Goal: Task Accomplishment & Management: Manage account settings

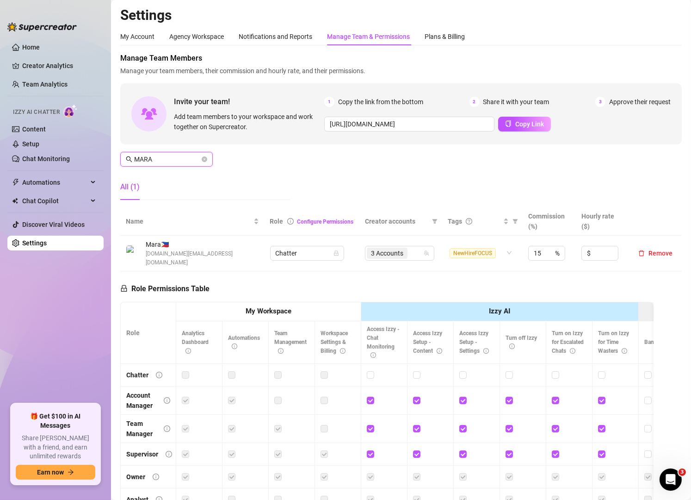
click at [163, 162] on input "MARA" at bounding box center [167, 159] width 66 height 10
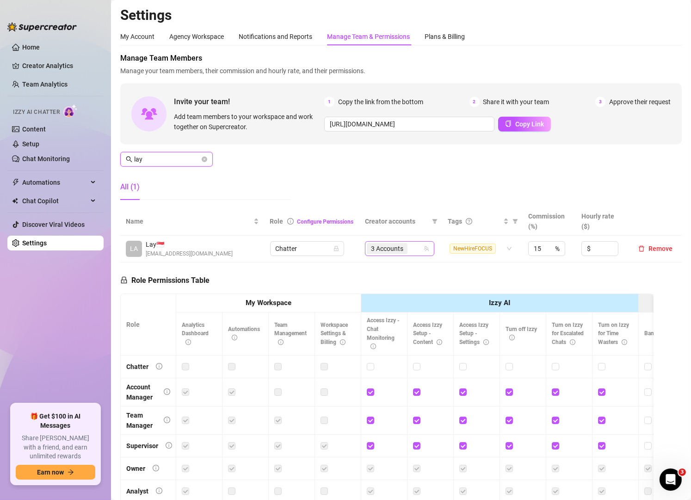
click at [409, 252] on div "3 Accounts" at bounding box center [395, 248] width 56 height 13
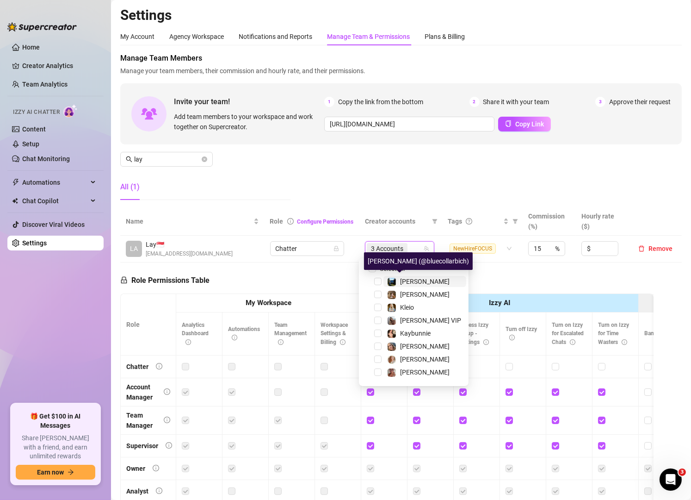
click at [395, 278] on img at bounding box center [392, 282] width 8 height 8
click at [168, 159] on input "lay" at bounding box center [167, 159] width 66 height 10
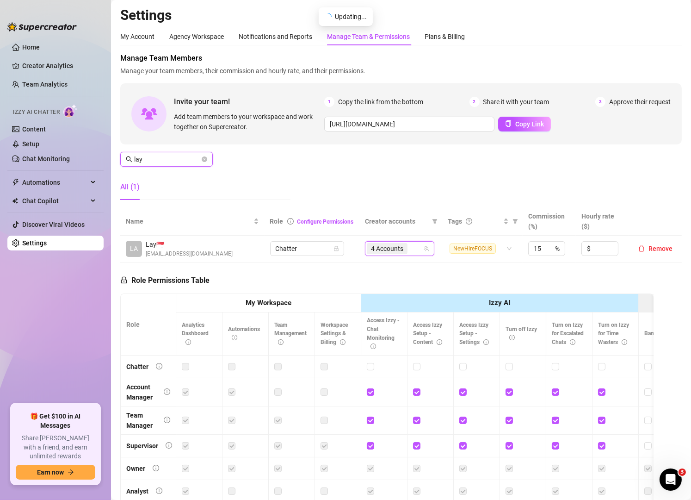
click at [168, 159] on input "lay" at bounding box center [167, 159] width 66 height 10
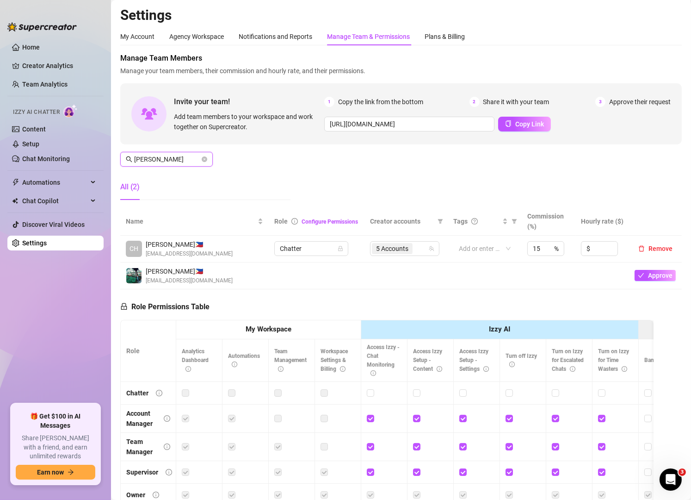
click at [185, 159] on input "[PERSON_NAME]" at bounding box center [167, 159] width 66 height 10
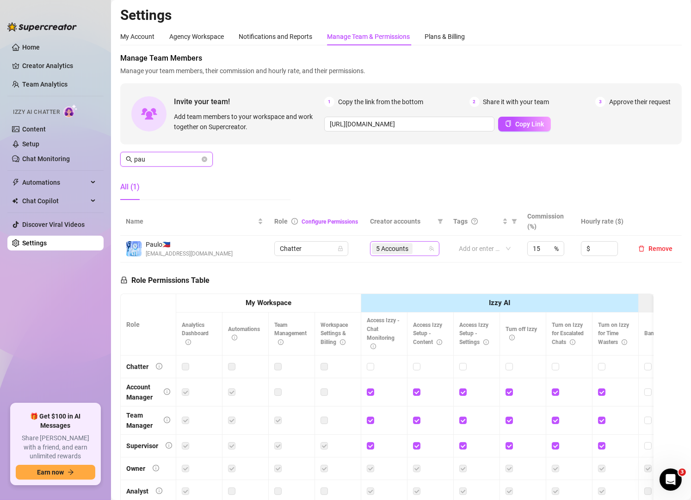
click at [416, 244] on div "5 Accounts" at bounding box center [400, 248] width 56 height 13
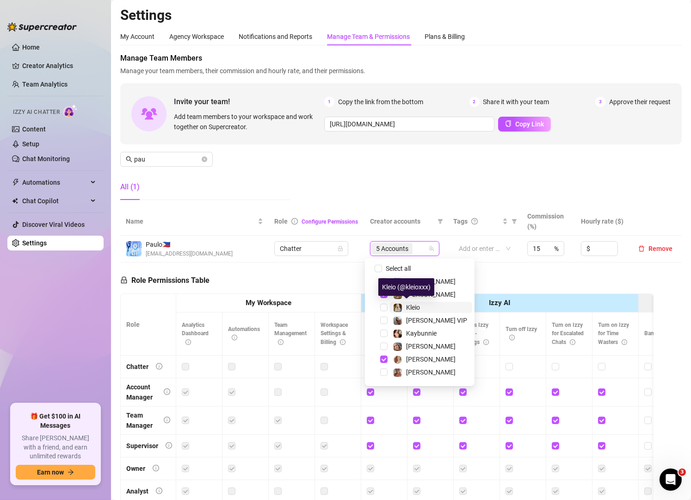
click at [403, 303] on div "Kleio" at bounding box center [406, 307] width 27 height 11
click at [166, 160] on input "pau" at bounding box center [167, 159] width 66 height 10
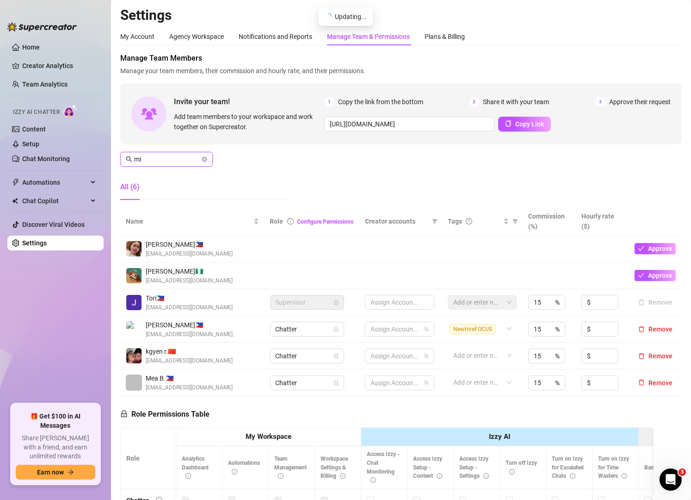
type input "m"
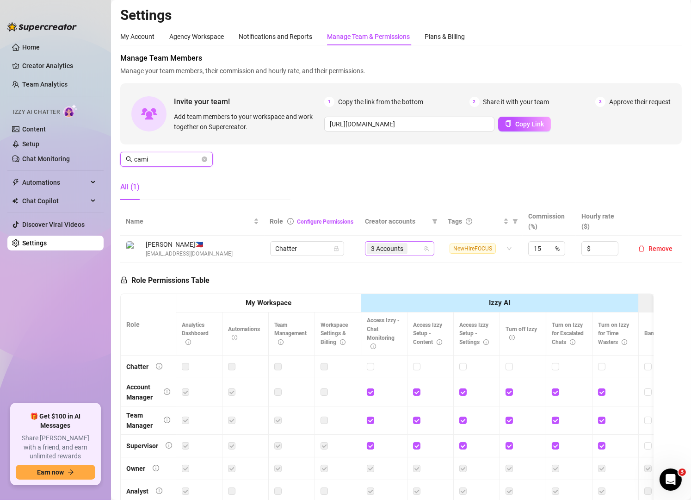
click at [410, 252] on div "3 Accounts" at bounding box center [395, 248] width 56 height 13
type input "cami"
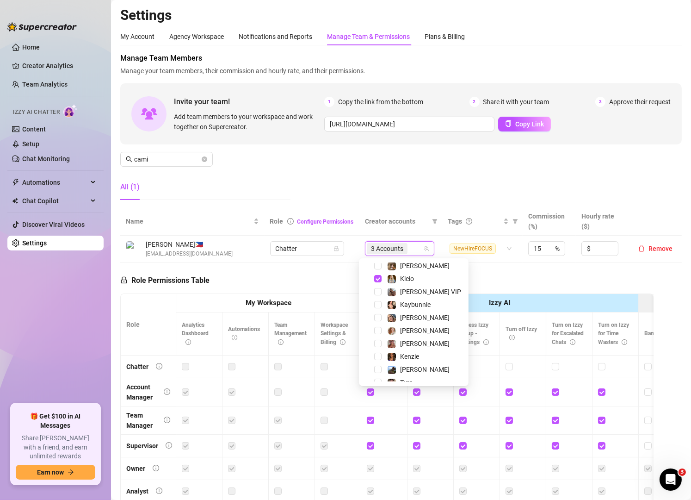
scroll to position [5, 0]
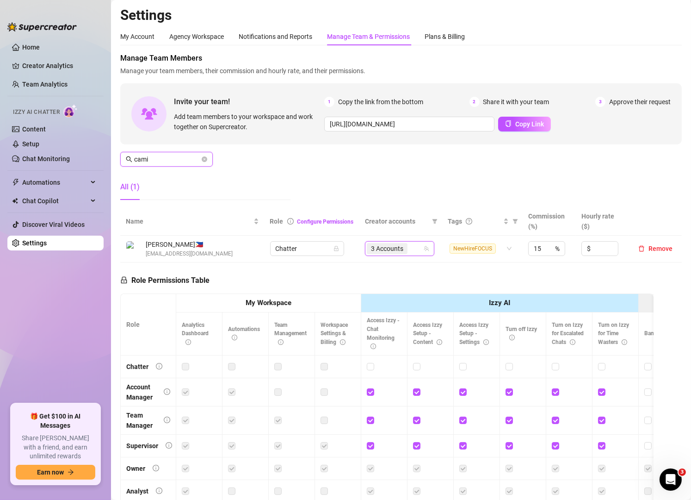
click at [158, 156] on input "cami" at bounding box center [167, 159] width 66 height 10
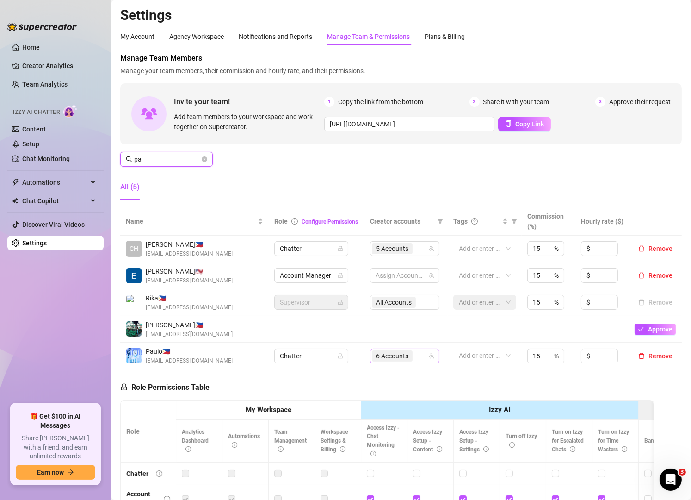
click at [420, 357] on div "6 Accounts" at bounding box center [400, 355] width 56 height 13
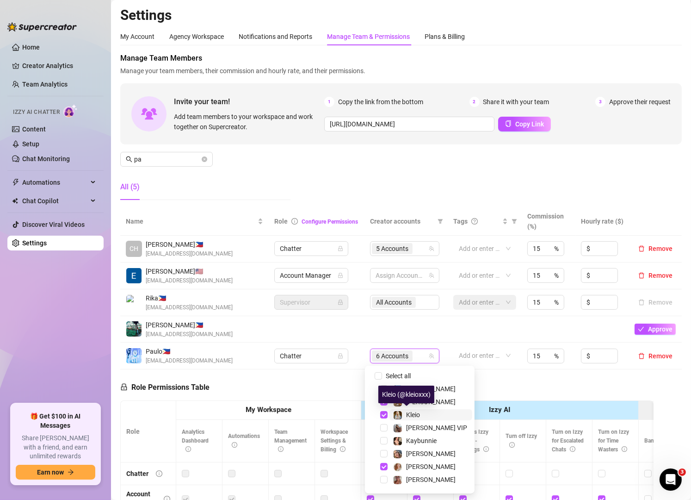
click at [408, 417] on span "Kleio" at bounding box center [413, 414] width 14 height 7
click at [415, 359] on input "search" at bounding box center [416, 355] width 2 height 11
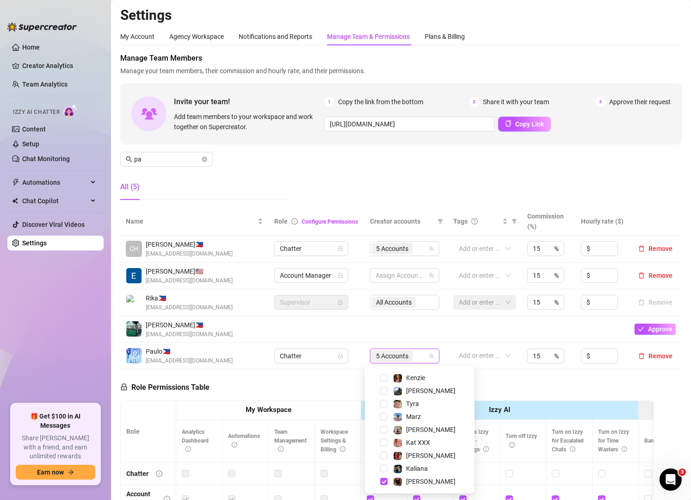
scroll to position [115, 0]
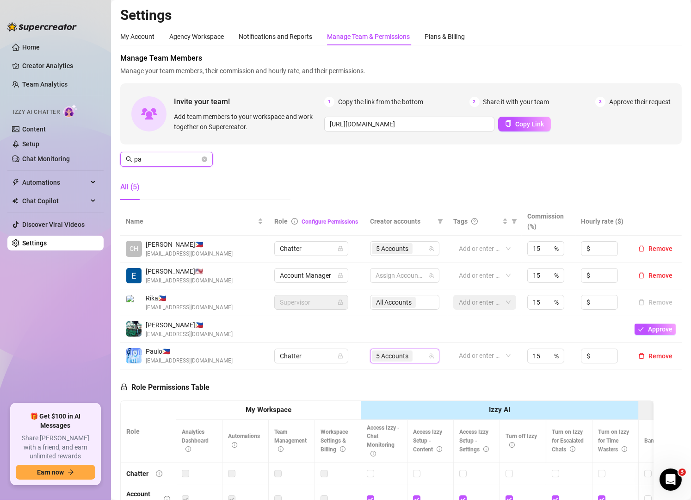
click at [177, 158] on input "pa" at bounding box center [167, 159] width 66 height 10
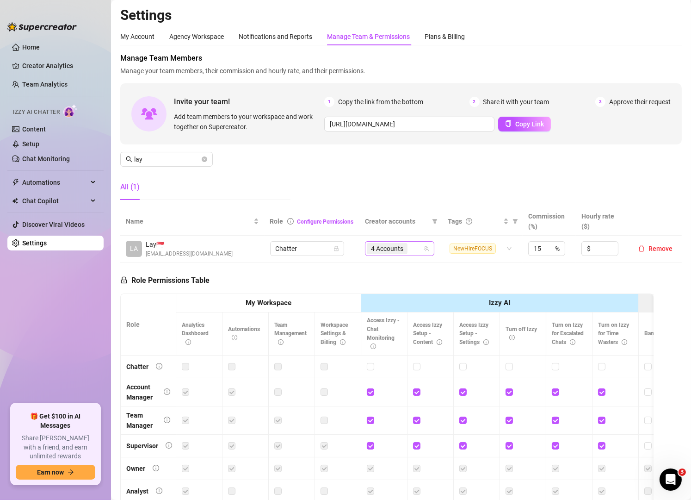
click at [410, 250] on input "search" at bounding box center [411, 248] width 2 height 11
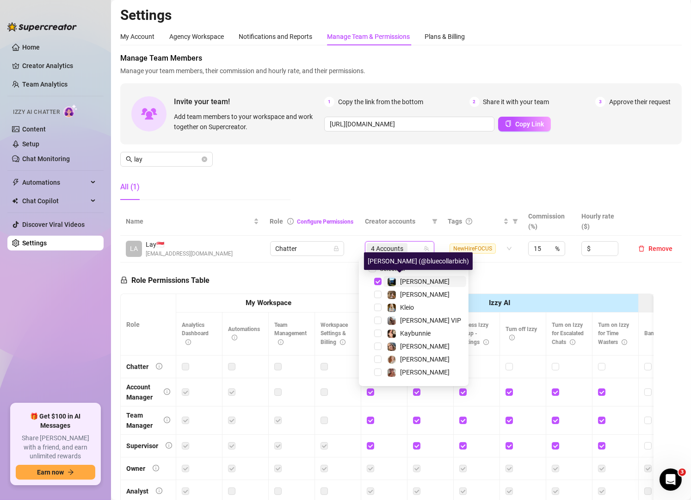
click at [409, 281] on span "[PERSON_NAME]" at bounding box center [425, 281] width 50 height 7
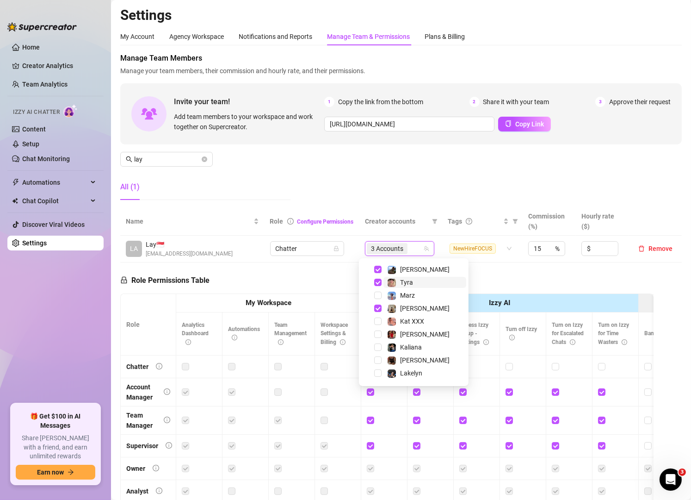
scroll to position [151, 0]
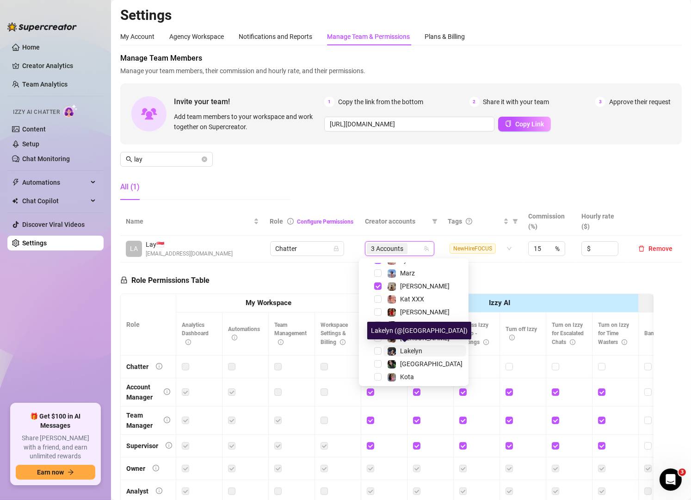
click at [409, 347] on span "Lakelyn" at bounding box center [411, 350] width 22 height 7
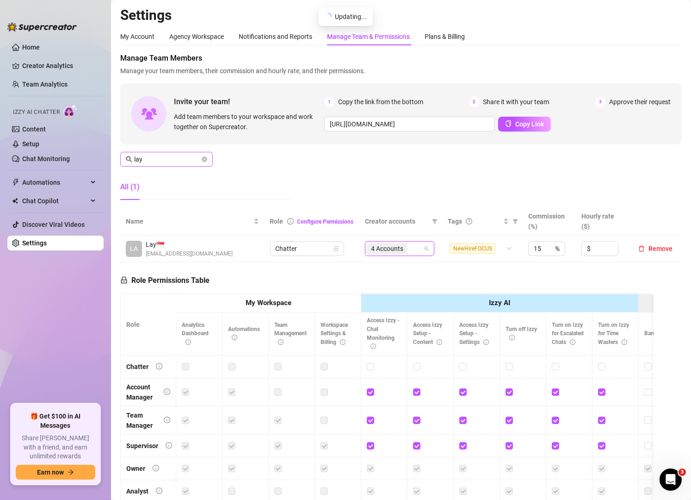
drag, startPoint x: 177, startPoint y: 153, endPoint x: 174, endPoint y: 157, distance: 5.4
click at [174, 157] on span "lay" at bounding box center [166, 159] width 93 height 15
click at [174, 157] on input "lay" at bounding box center [167, 159] width 66 height 10
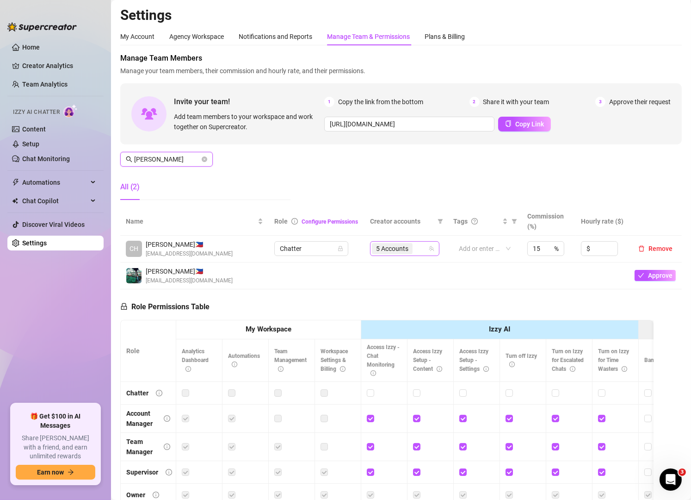
click at [421, 249] on div "5 Accounts" at bounding box center [400, 248] width 56 height 13
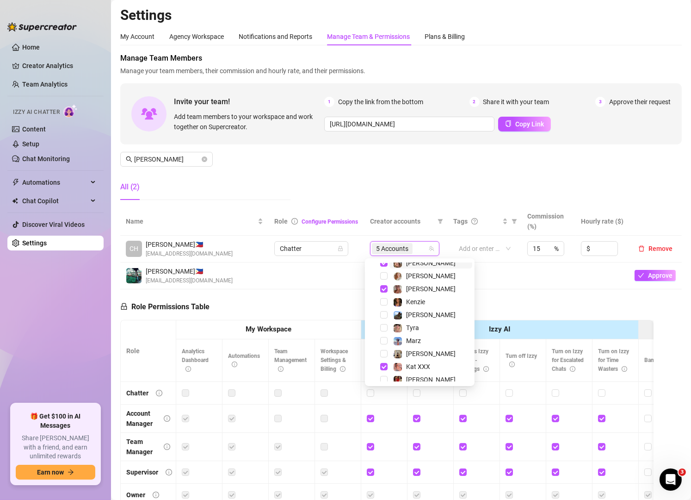
scroll to position [72, 0]
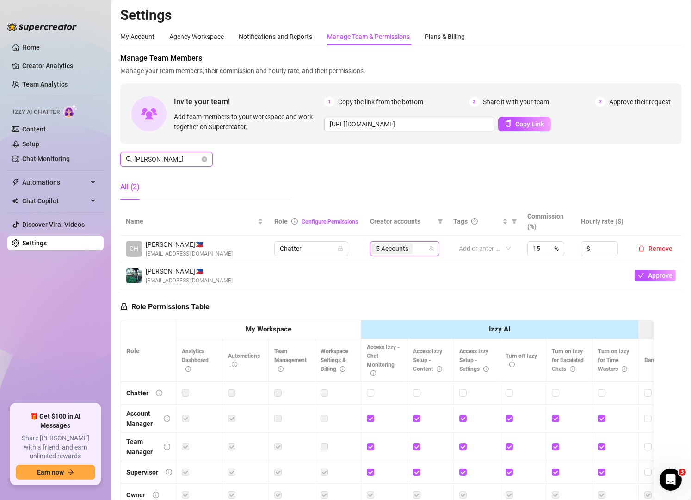
click at [167, 157] on input "[PERSON_NAME]" at bounding box center [167, 159] width 66 height 10
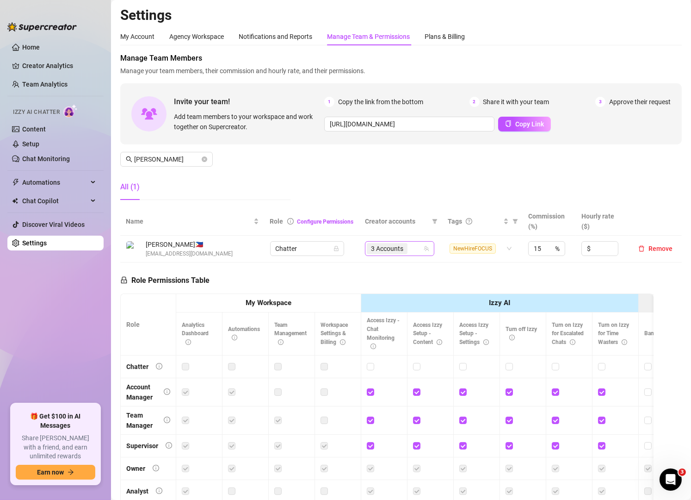
click at [410, 247] on input "search" at bounding box center [411, 248] width 2 height 11
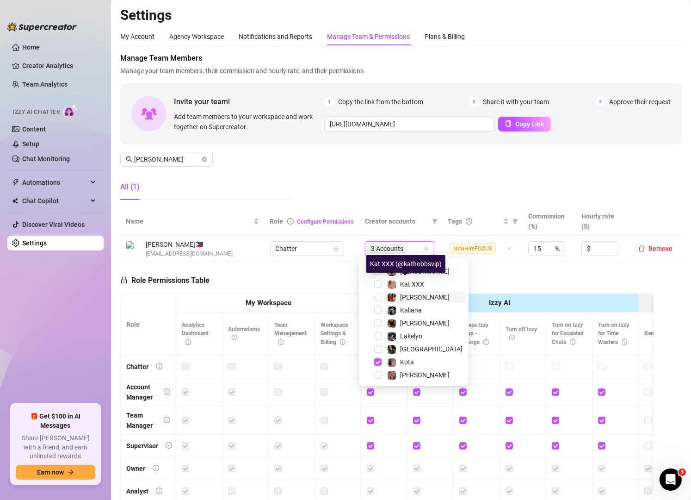
scroll to position [166, 0]
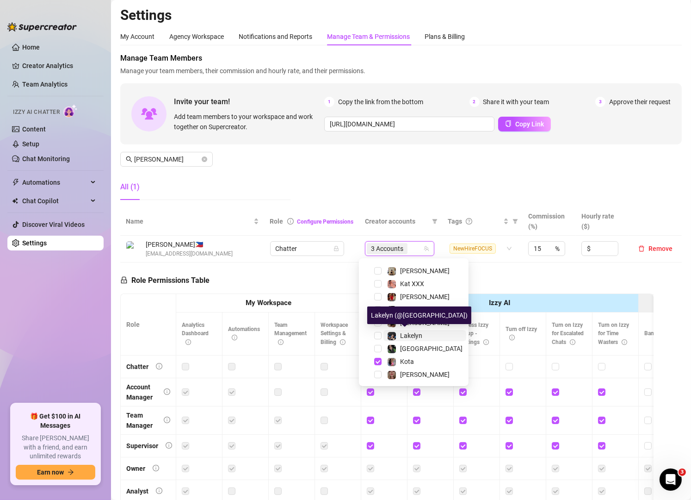
click at [408, 337] on span "Lakelyn" at bounding box center [411, 335] width 22 height 7
click at [317, 185] on div "Manage Team Members Manage your team members, their commission and hourly rate,…" at bounding box center [401, 130] width 562 height 155
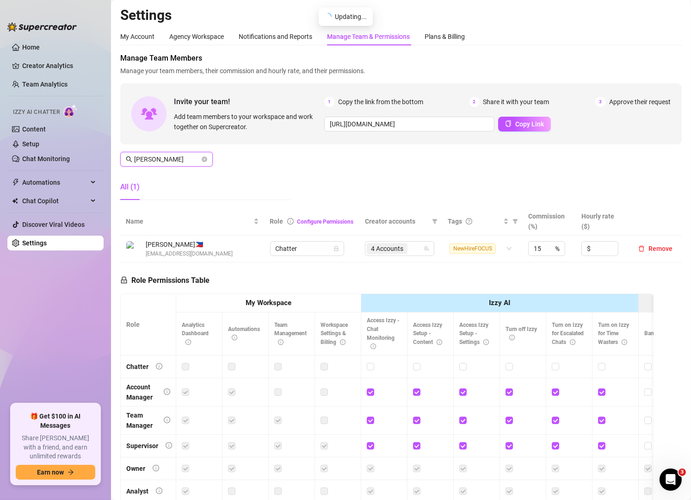
click at [185, 162] on input "[PERSON_NAME]" at bounding box center [167, 159] width 66 height 10
click at [415, 251] on div "5 Accounts" at bounding box center [400, 248] width 56 height 13
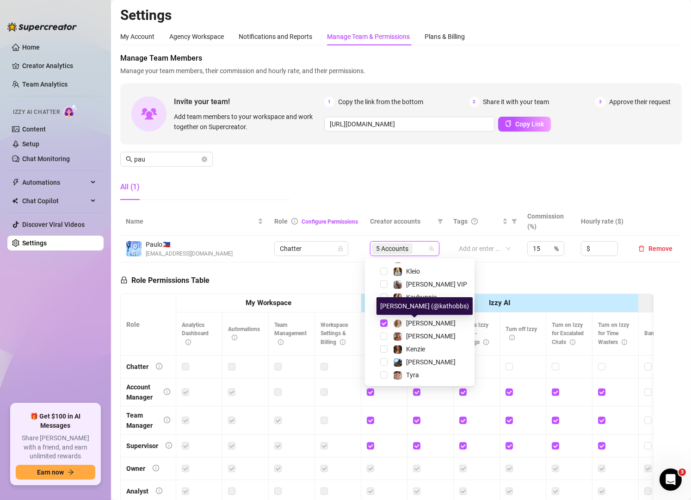
scroll to position [37, 0]
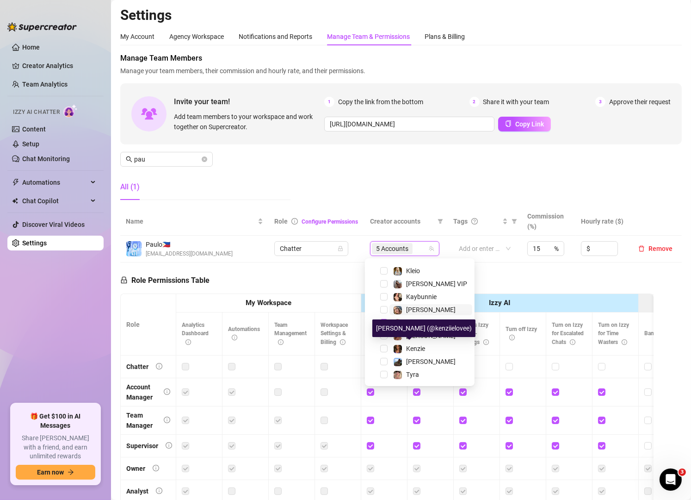
click at [410, 346] on span "Kenzie" at bounding box center [415, 348] width 19 height 7
click at [462, 194] on div "Manage Team Members Manage your team members, their commission and hourly rate,…" at bounding box center [401, 130] width 562 height 155
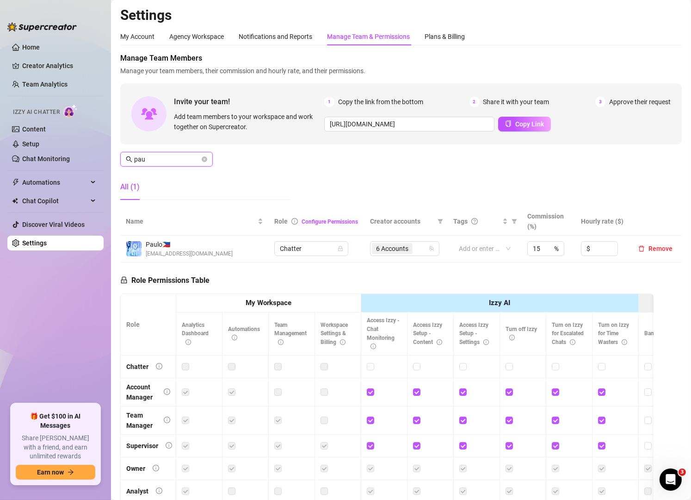
click at [189, 160] on input "pau" at bounding box center [167, 159] width 66 height 10
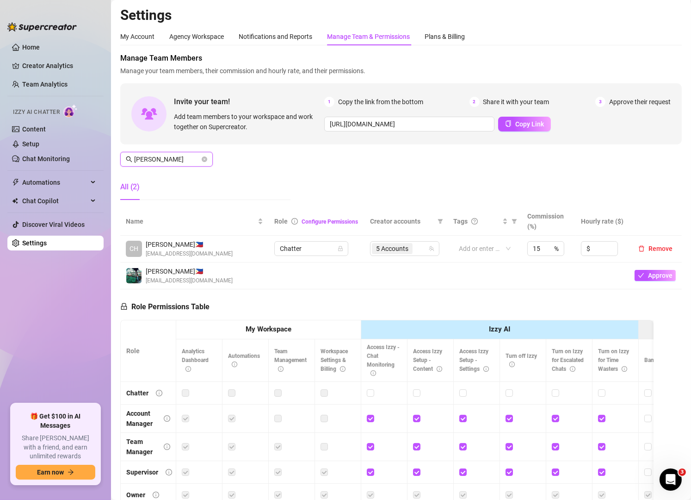
click at [177, 157] on input "[PERSON_NAME]" at bounding box center [167, 159] width 66 height 10
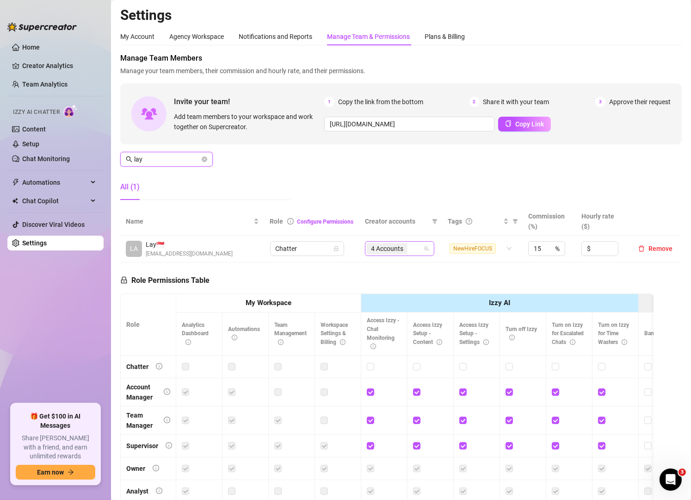
click at [409, 252] on div "4 Accounts" at bounding box center [395, 248] width 56 height 13
click at [175, 157] on input "lay" at bounding box center [167, 159] width 66 height 10
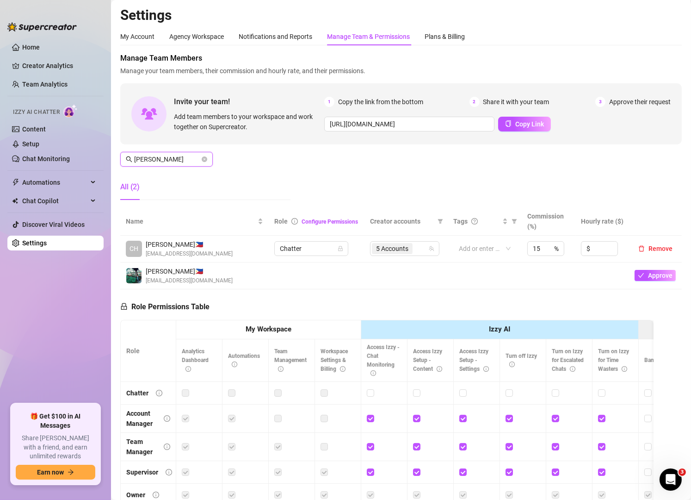
click at [169, 156] on input "[PERSON_NAME]" at bounding box center [167, 159] width 66 height 10
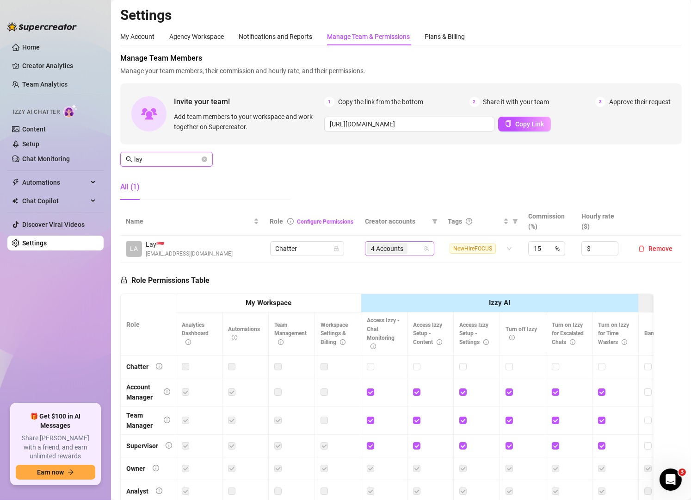
click at [399, 252] on span "4 Accounts" at bounding box center [387, 248] width 41 height 11
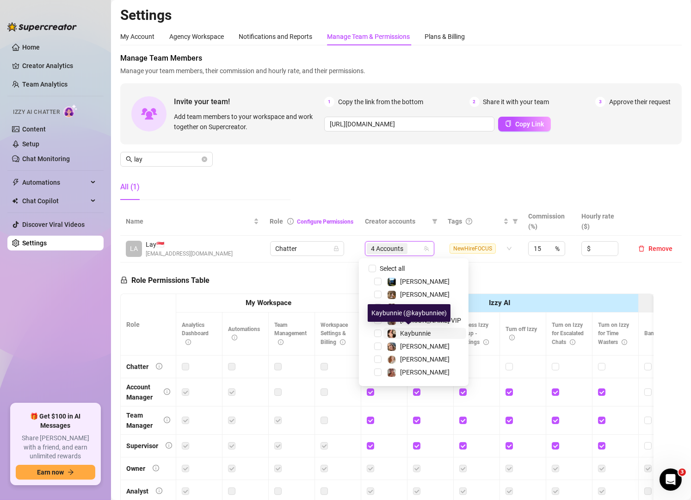
click at [406, 336] on span "Kaybunnie" at bounding box center [415, 333] width 31 height 7
click at [329, 186] on div "Manage Team Members Manage your team members, their commission and hourly rate,…" at bounding box center [401, 130] width 562 height 155
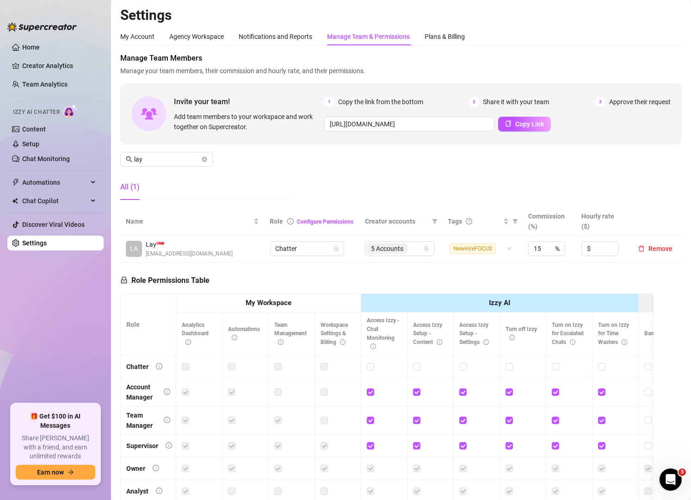
click at [282, 180] on div "All (1)" at bounding box center [205, 187] width 170 height 26
click at [409, 249] on div "5 Accounts" at bounding box center [395, 248] width 56 height 13
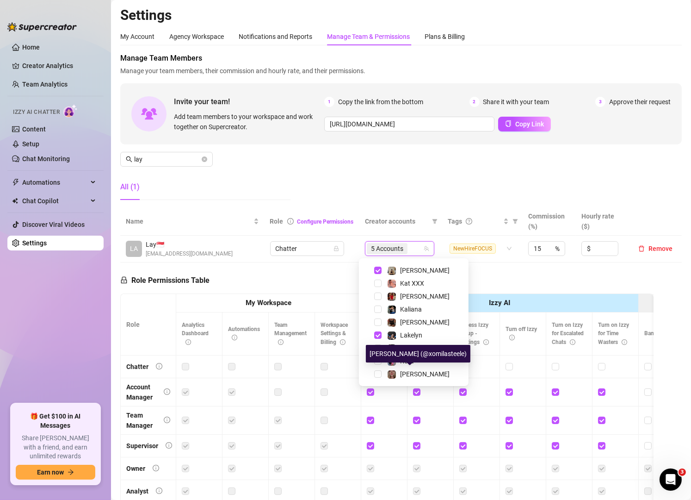
scroll to position [166, 0]
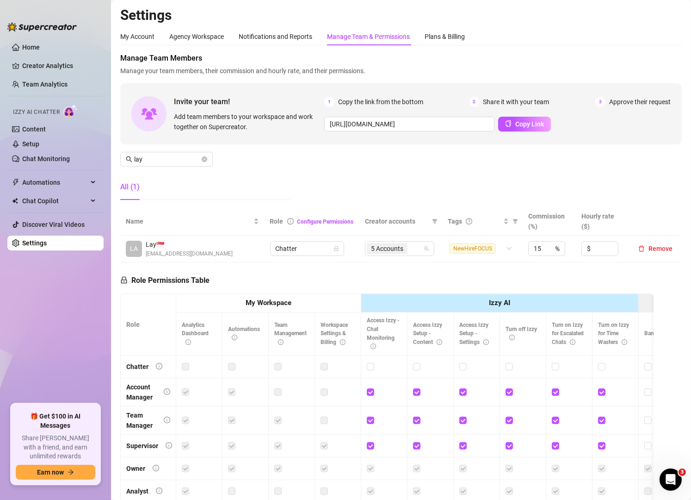
click at [10, 299] on ul "Home Creator Analytics Team Analytics Izzy AI Chatter Content Setup Chat Monito…" at bounding box center [55, 218] width 96 height 364
click at [179, 170] on div "Manage Team Members Manage your team members, their commission and hourly rate,…" at bounding box center [401, 130] width 562 height 155
click at [171, 154] on input "lay" at bounding box center [167, 159] width 66 height 10
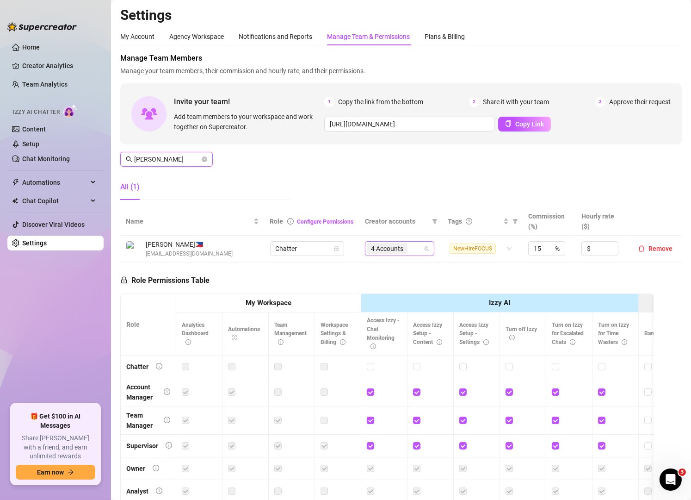
click at [408, 252] on div "4 Accounts" at bounding box center [395, 248] width 56 height 13
type input "[PERSON_NAME]"
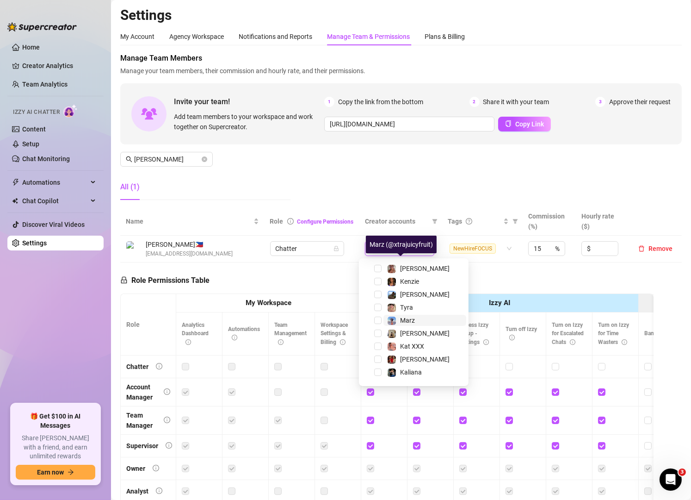
scroll to position [167, 0]
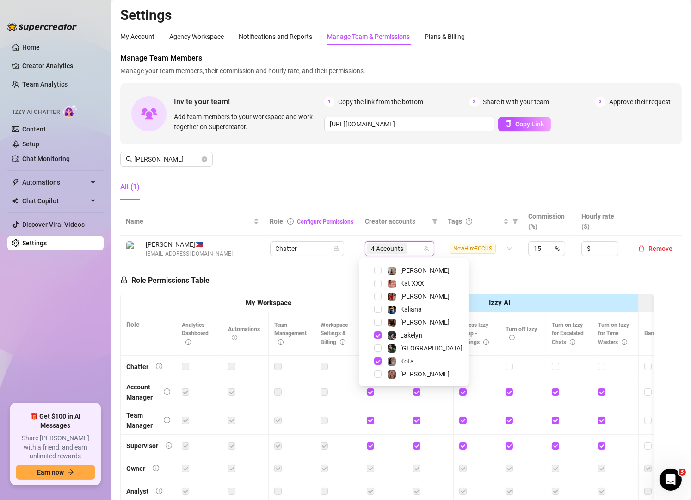
click at [466, 191] on div "Manage Team Members Manage your team members, their commission and hourly rate,…" at bounding box center [401, 130] width 562 height 155
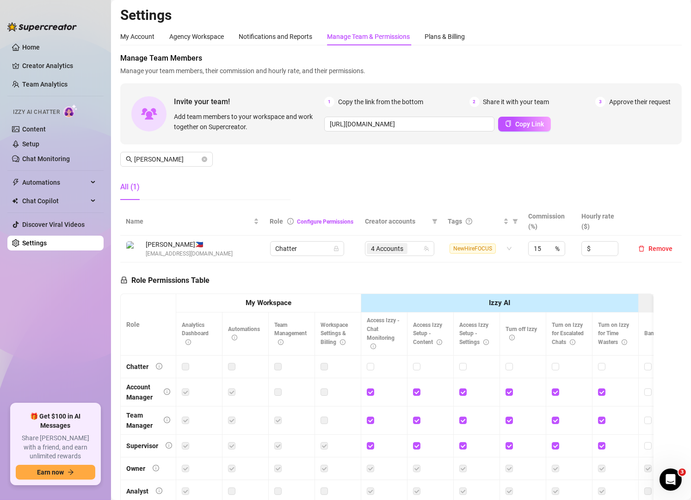
click at [263, 166] on div "Manage Team Members Manage your team members, their commission and hourly rate,…" at bounding box center [401, 130] width 562 height 155
click at [411, 248] on div "4 Accounts" at bounding box center [395, 248] width 56 height 13
click at [417, 247] on div "4 Accounts" at bounding box center [399, 248] width 69 height 15
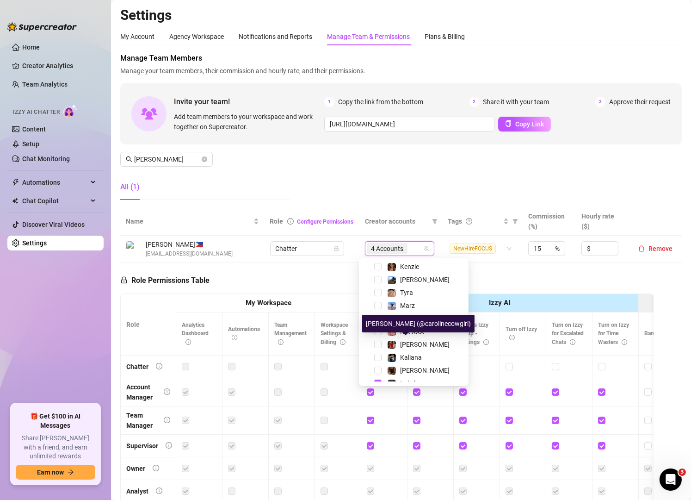
scroll to position [152, 0]
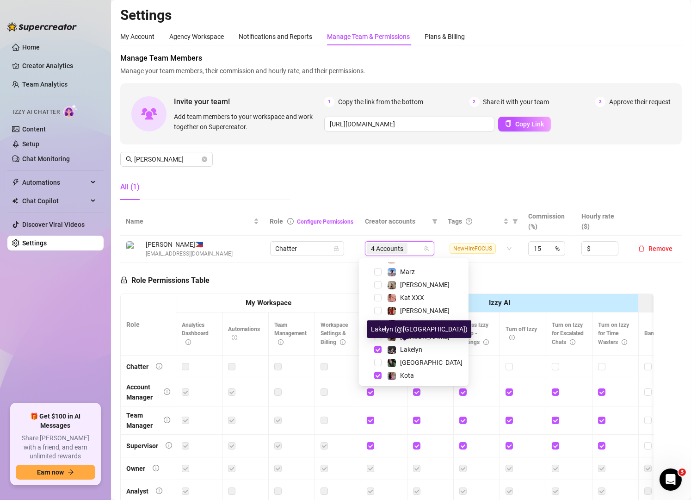
click at [410, 346] on span "Lakelyn" at bounding box center [411, 349] width 22 height 7
click at [438, 180] on div "Manage Team Members Manage your team members, their commission and hourly rate,…" at bounding box center [401, 130] width 562 height 155
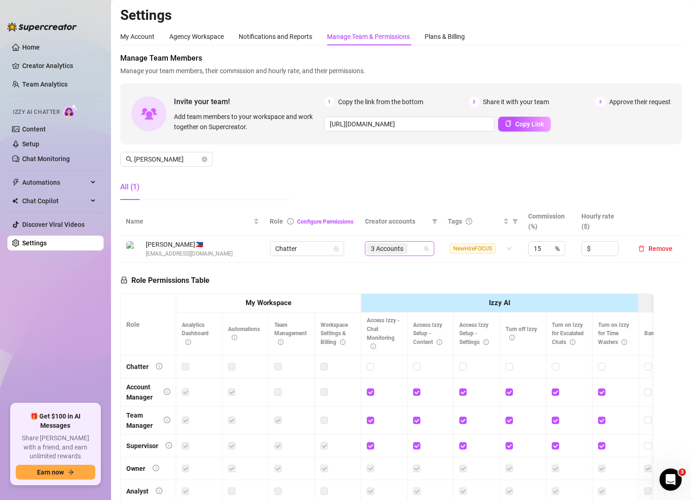
scroll to position [12, 0]
click at [411, 250] on div "3 Accounts" at bounding box center [395, 248] width 56 height 13
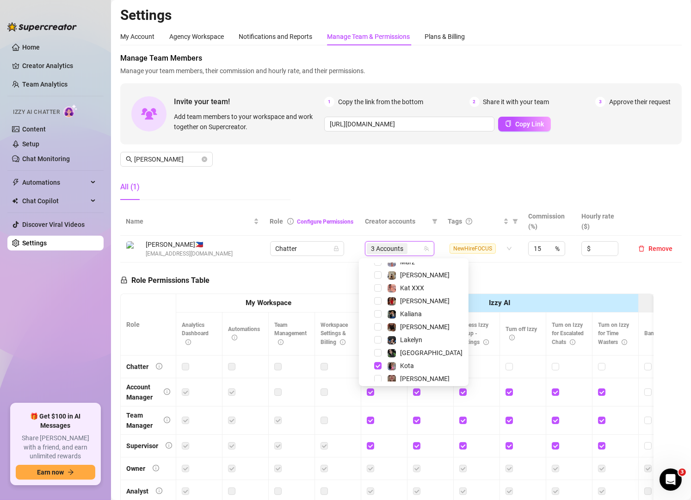
scroll to position [162, 0]
click at [411, 336] on span "Lakelyn" at bounding box center [411, 339] width 22 height 7
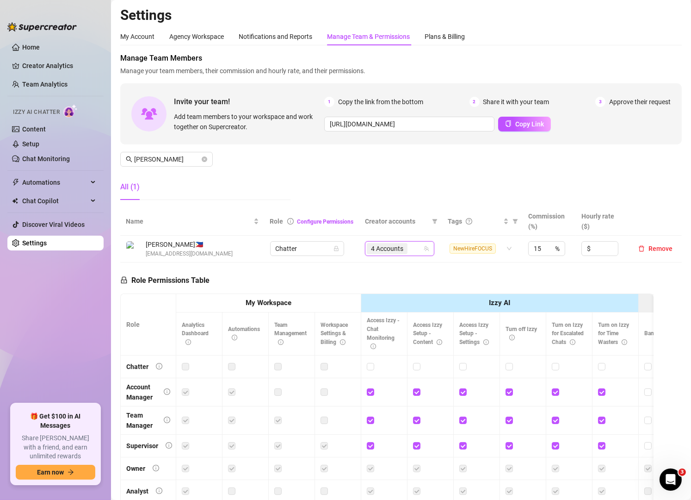
click at [394, 167] on div "Manage Team Members Manage your team members, their commission and hourly rate,…" at bounding box center [401, 130] width 562 height 155
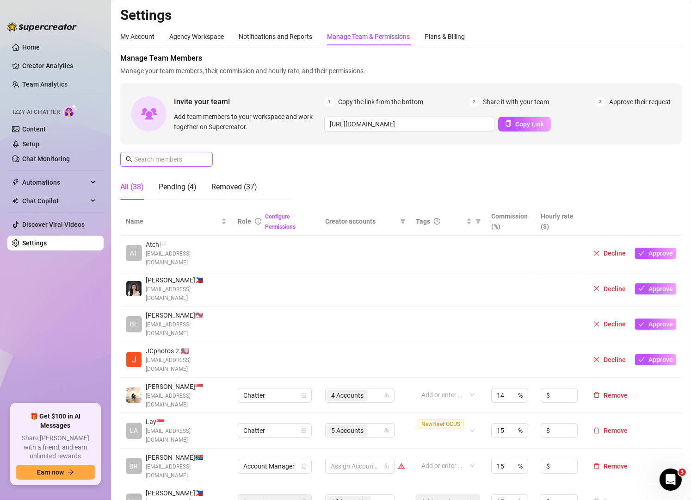
click at [160, 162] on input "text" at bounding box center [167, 159] width 66 height 10
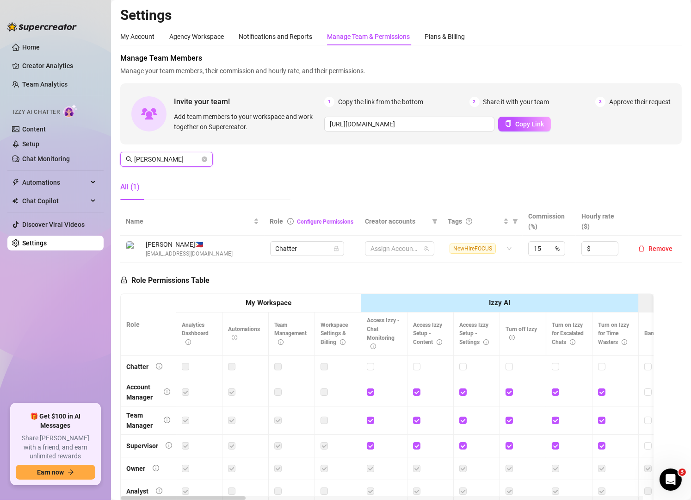
click at [175, 160] on input "[PERSON_NAME]" at bounding box center [167, 159] width 66 height 10
click at [413, 253] on div "3 Accounts" at bounding box center [395, 248] width 56 height 13
type input "[PERSON_NAME]"
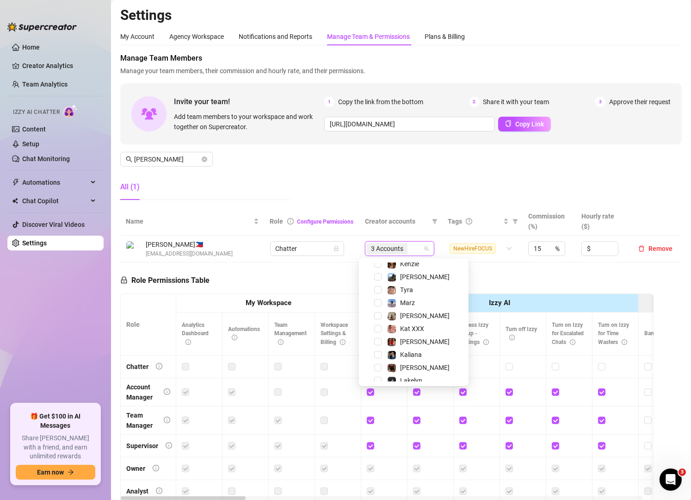
scroll to position [138, 0]
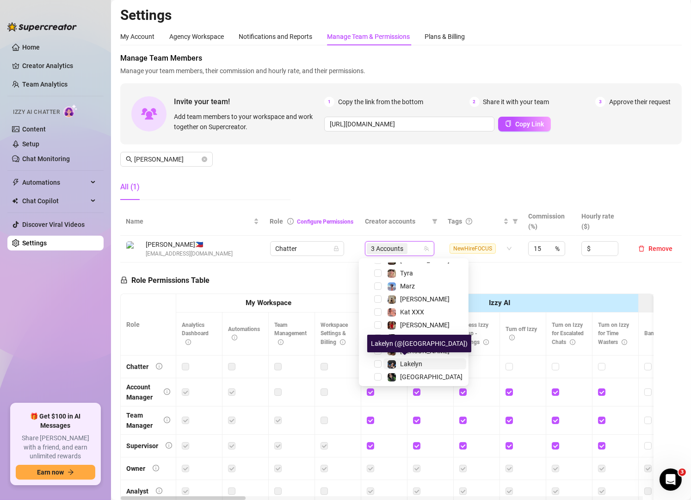
click at [400, 362] on span "Lakelyn" at bounding box center [411, 363] width 22 height 7
click at [405, 174] on div "Manage Team Members Manage your team members, their commission and hourly rate,…" at bounding box center [401, 130] width 562 height 155
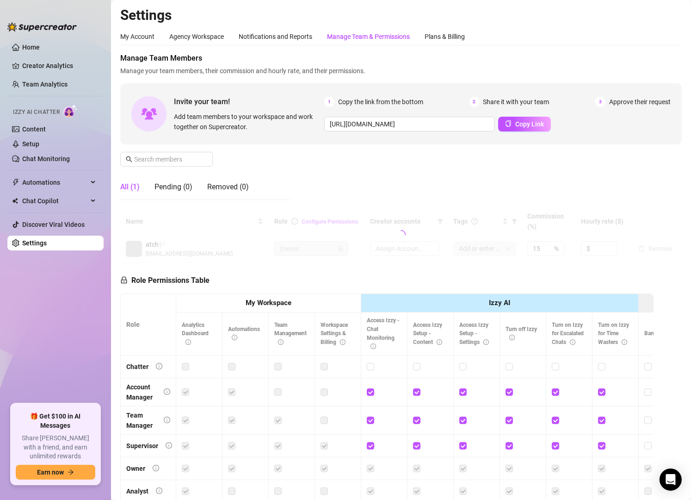
click at [372, 35] on div "Manage Team & Permissions" at bounding box center [368, 36] width 83 height 10
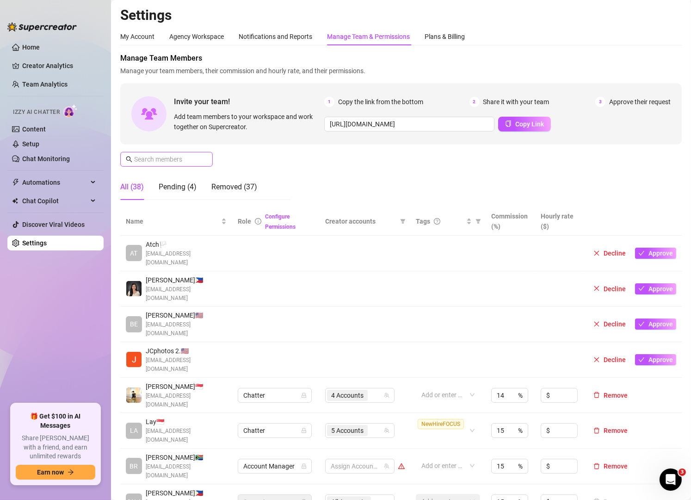
click at [187, 152] on span at bounding box center [166, 159] width 93 height 15
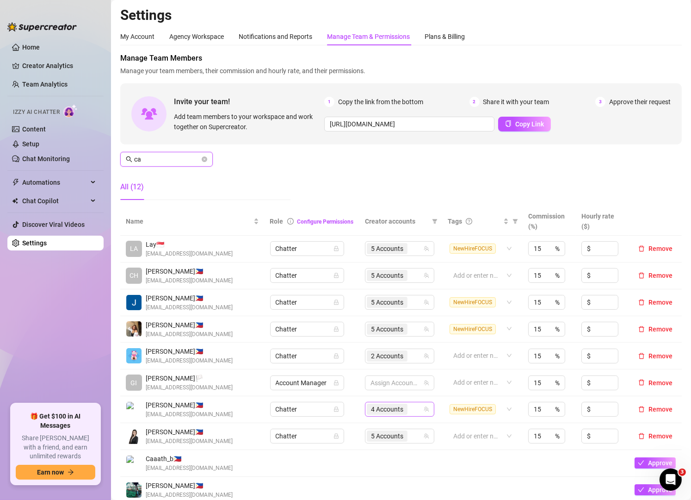
click at [410, 415] on div "4 Accounts" at bounding box center [395, 409] width 56 height 13
type input "ca"
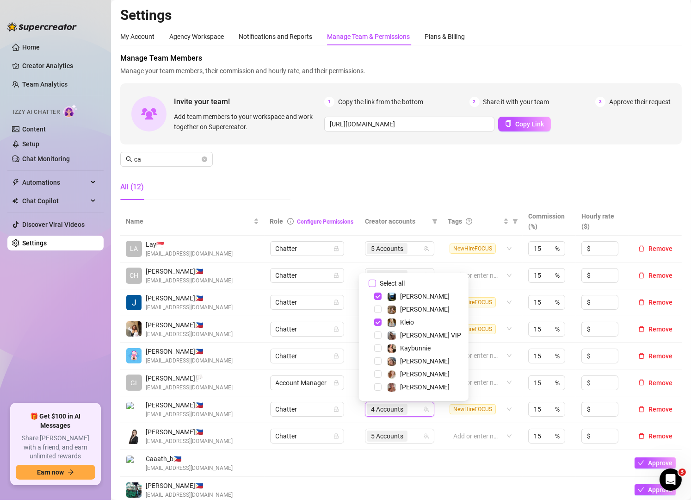
click at [388, 282] on span "Select all" at bounding box center [392, 283] width 32 height 10
click at [376, 282] on input "Select all" at bounding box center [372, 283] width 7 height 7
click at [388, 282] on span "Select all" at bounding box center [392, 283] width 32 height 10
click at [376, 282] on input "Select all" at bounding box center [372, 283] width 7 height 7
checkbox input "false"
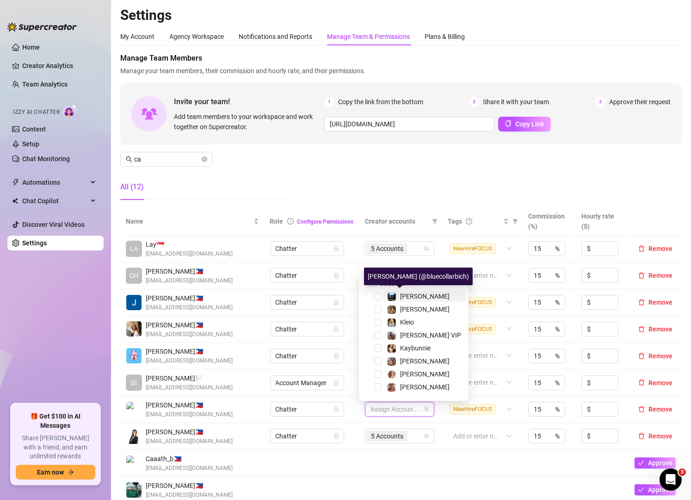
click at [394, 299] on img at bounding box center [392, 297] width 8 height 8
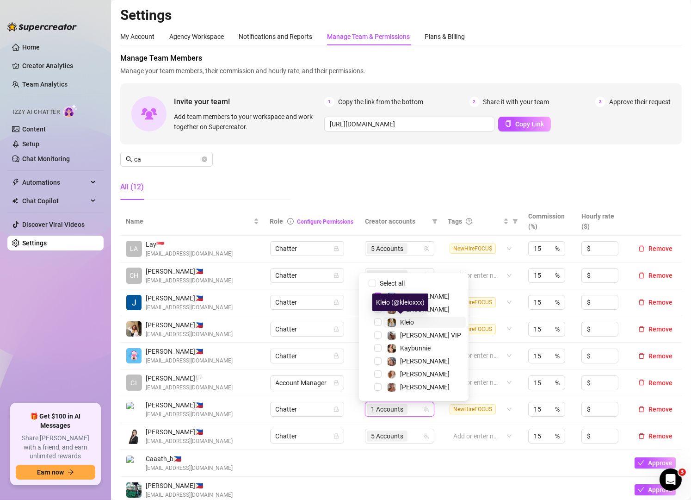
click at [398, 321] on div "Kleio" at bounding box center [400, 322] width 27 height 11
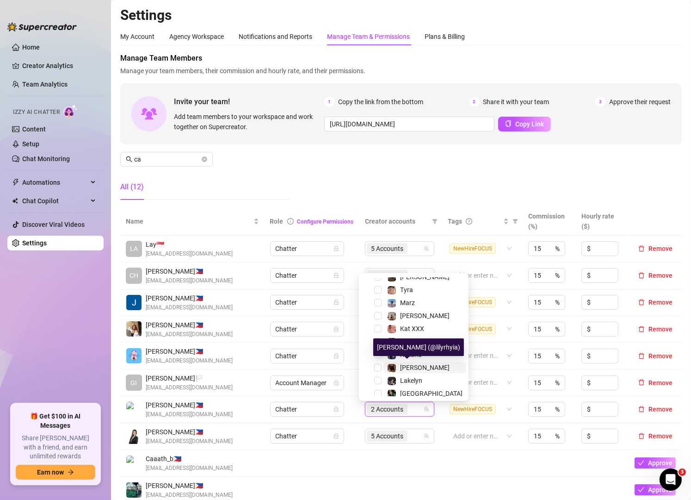
scroll to position [137, 0]
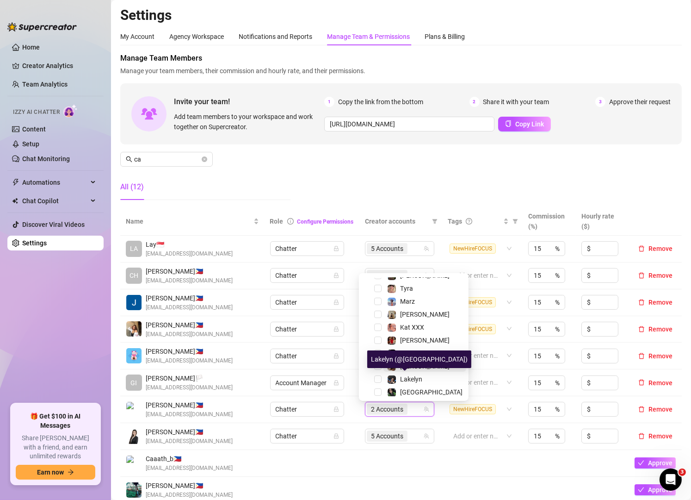
click at [398, 382] on div "Lakelyn" at bounding box center [404, 379] width 35 height 11
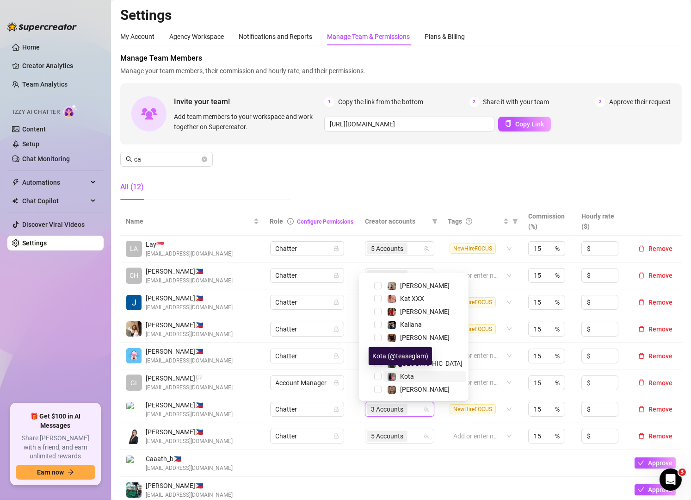
click at [397, 379] on div "Kota" at bounding box center [400, 376] width 27 height 11
click at [438, 195] on div "Manage Team Members Manage your team members, their commission and hourly rate,…" at bounding box center [401, 130] width 562 height 155
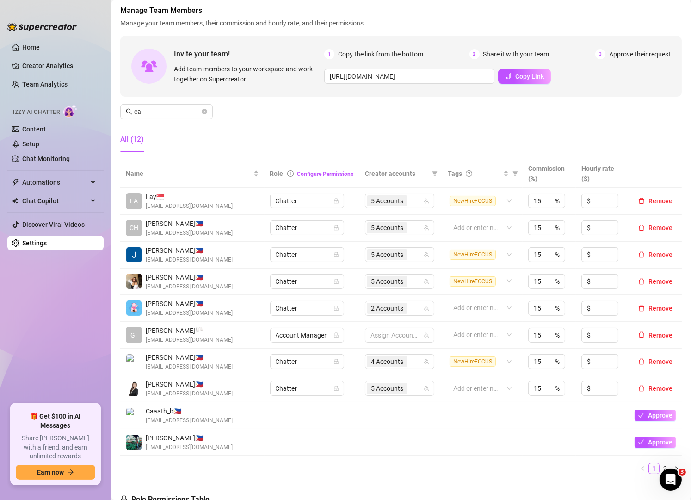
scroll to position [44, 0]
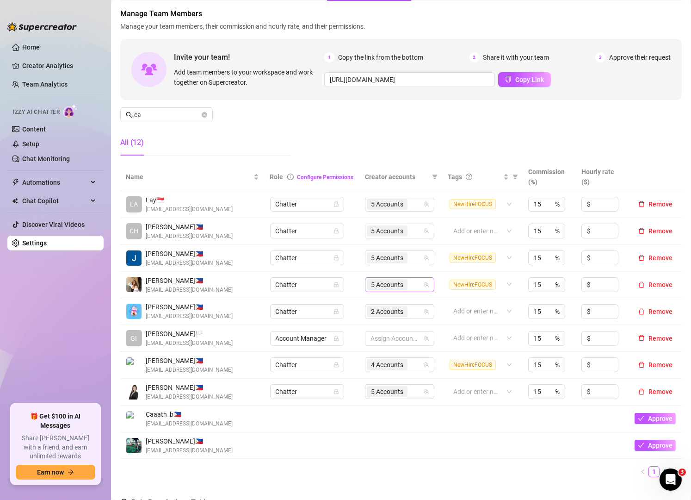
click at [410, 283] on div "5 Accounts" at bounding box center [395, 284] width 56 height 13
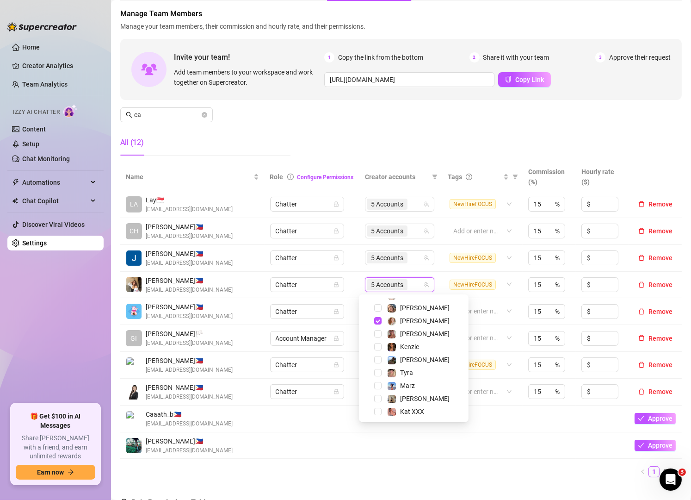
scroll to position [166, 0]
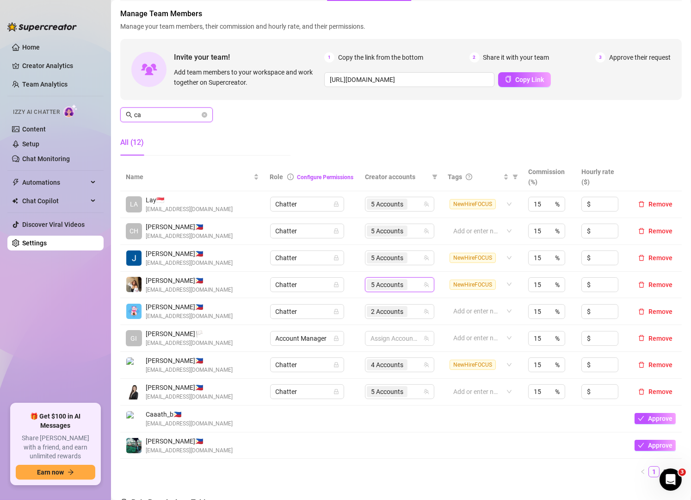
click at [183, 111] on input "ca" at bounding box center [167, 115] width 66 height 10
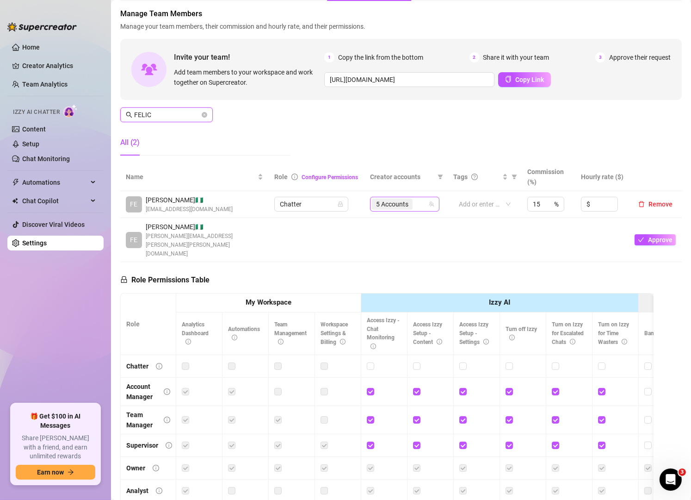
click at [419, 201] on div "5 Accounts" at bounding box center [400, 204] width 56 height 13
click at [169, 115] on input "FELIC" at bounding box center [167, 115] width 66 height 10
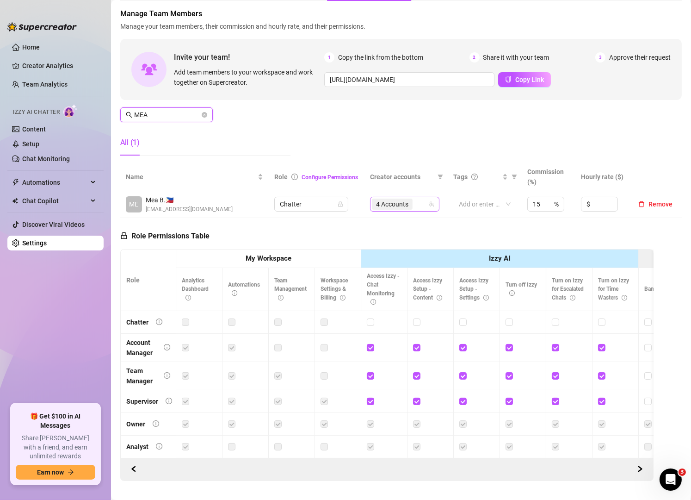
click at [420, 206] on div "4 Accounts" at bounding box center [400, 204] width 56 height 13
click at [180, 117] on input "MEA" at bounding box center [167, 115] width 66 height 10
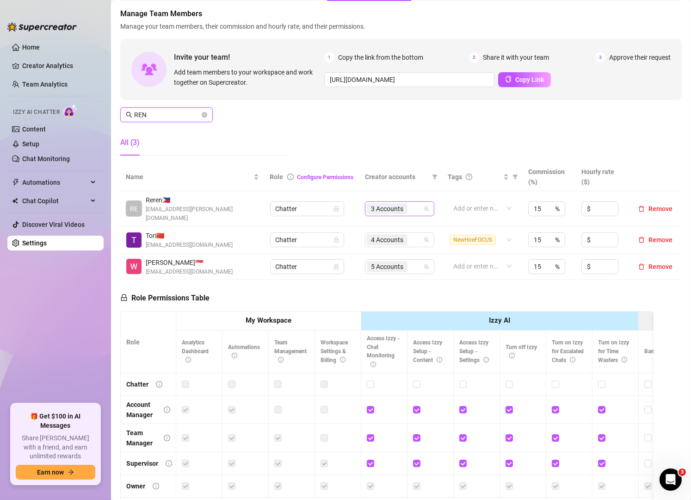
click at [413, 202] on div "3 Accounts" at bounding box center [395, 208] width 56 height 13
click at [151, 113] on input "REN" at bounding box center [167, 115] width 66 height 10
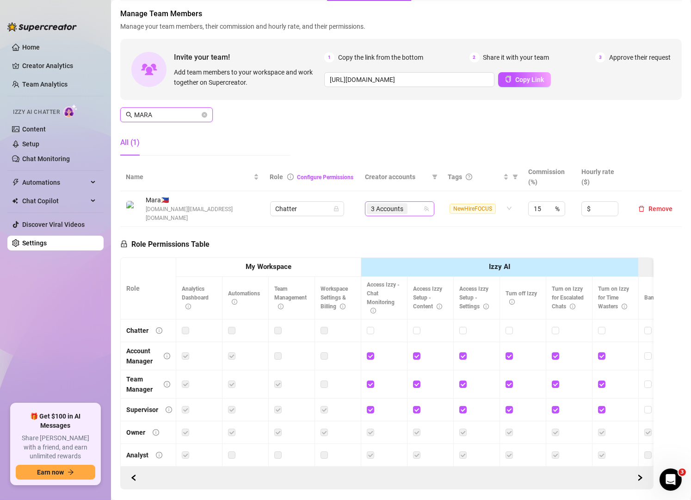
click at [411, 204] on div "3 Accounts" at bounding box center [395, 208] width 56 height 13
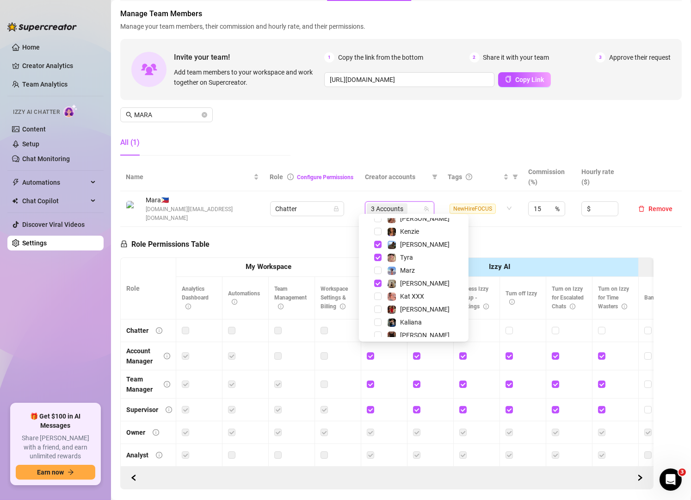
scroll to position [108, 0]
click at [456, 124] on div "Manage Team Members Manage your team members, their commission and hourly rate,…" at bounding box center [401, 85] width 562 height 155
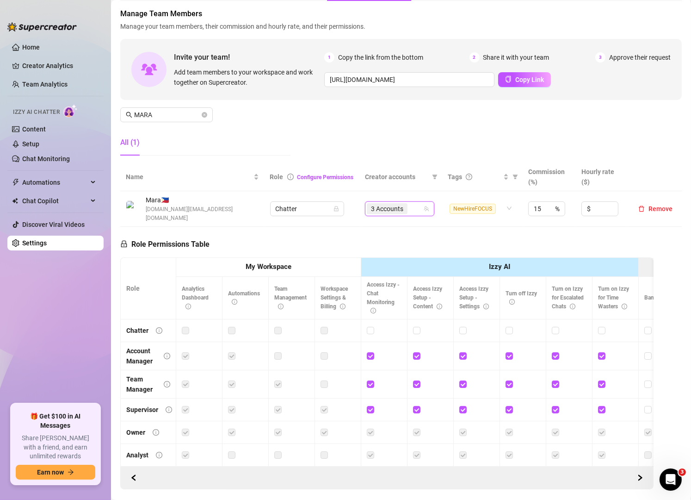
scroll to position [100, 0]
click at [179, 110] on span "MARA" at bounding box center [166, 114] width 93 height 15
click at [179, 110] on input "MARA" at bounding box center [167, 115] width 66 height 10
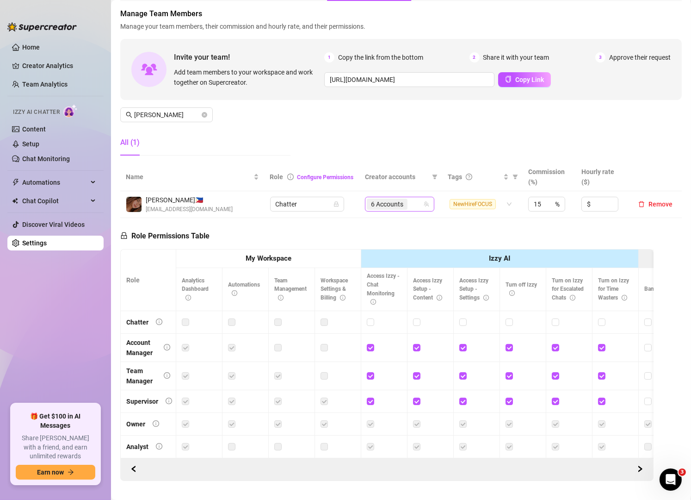
click at [410, 204] on input "search" at bounding box center [411, 204] width 2 height 11
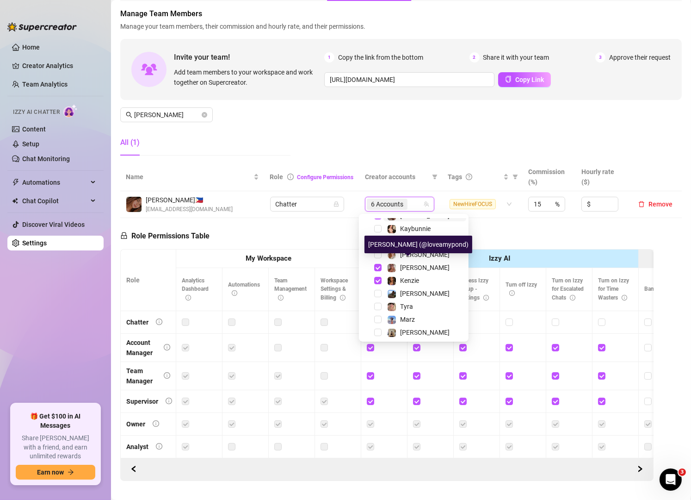
scroll to position [63, 0]
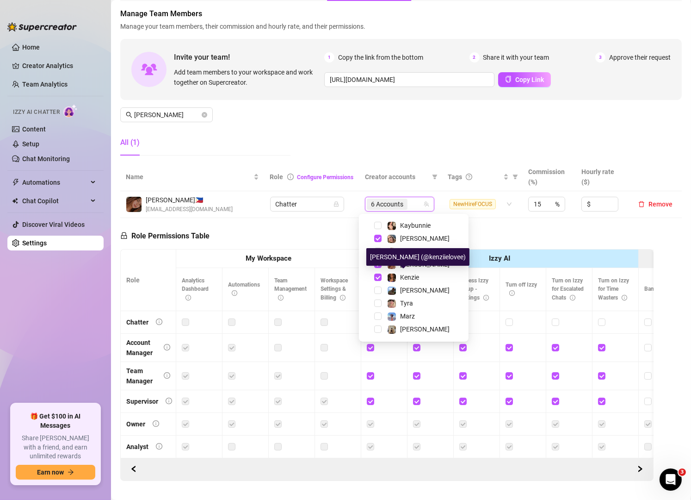
click at [411, 276] on span "Kenzie" at bounding box center [409, 277] width 19 height 7
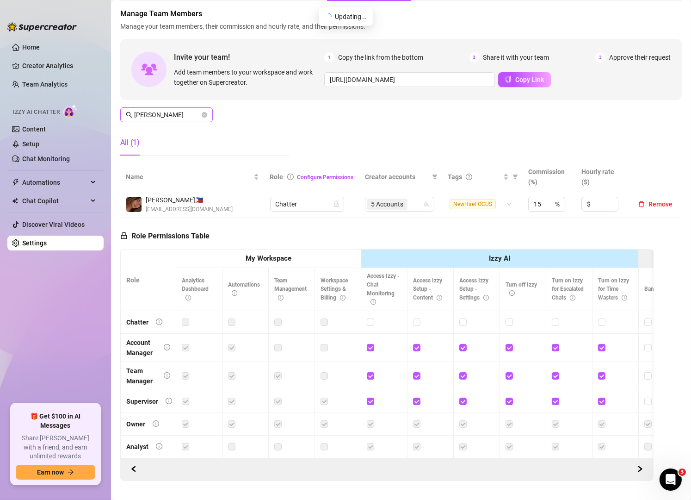
drag, startPoint x: 172, startPoint y: 120, endPoint x: 186, endPoint y: 114, distance: 14.5
click at [186, 114] on span "DANIELLE" at bounding box center [166, 114] width 93 height 15
click at [186, 114] on input "DANIELLE" at bounding box center [167, 115] width 66 height 10
click at [413, 205] on div "4 Accounts" at bounding box center [400, 204] width 56 height 13
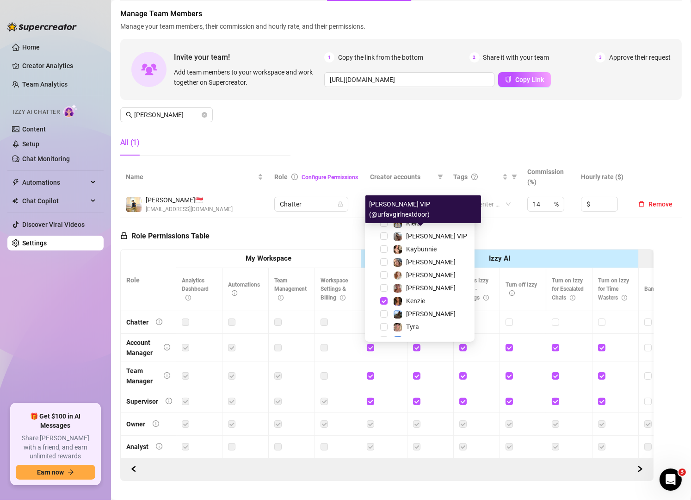
scroll to position [9, 0]
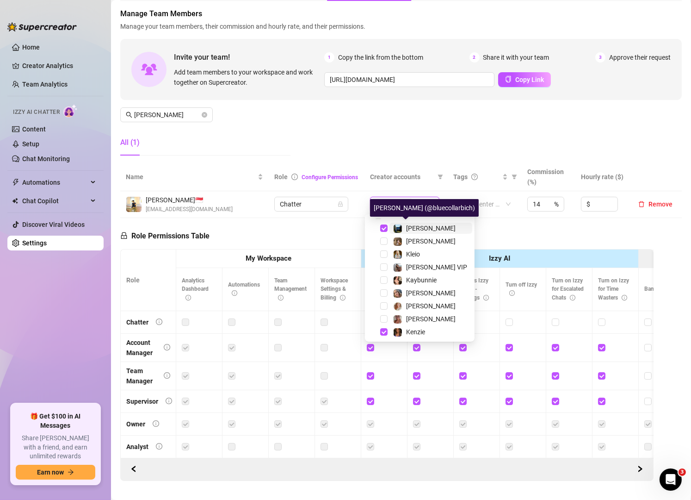
click at [407, 226] on span "[PERSON_NAME]" at bounding box center [431, 227] width 50 height 7
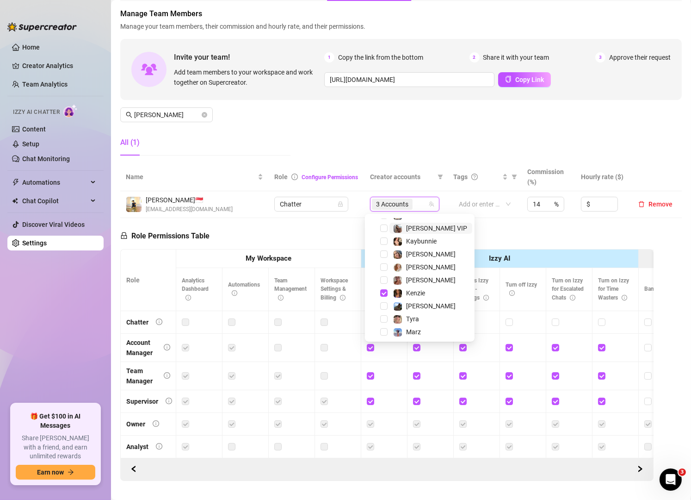
scroll to position [47, 0]
click at [416, 240] on span "Kaybunnie" at bounding box center [421, 241] width 31 height 7
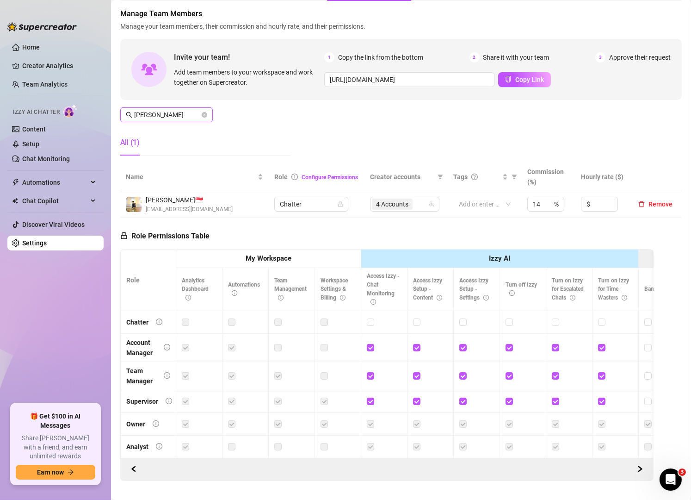
click at [173, 114] on input "ADAM" at bounding box center [167, 115] width 66 height 10
click at [407, 204] on div "4 Accounts" at bounding box center [395, 204] width 56 height 13
type input "BAMBI"
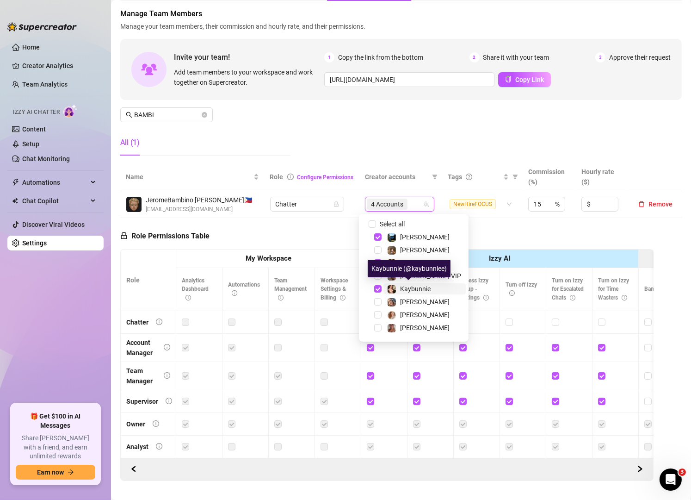
click at [406, 288] on span "Kaybunnie" at bounding box center [415, 288] width 31 height 7
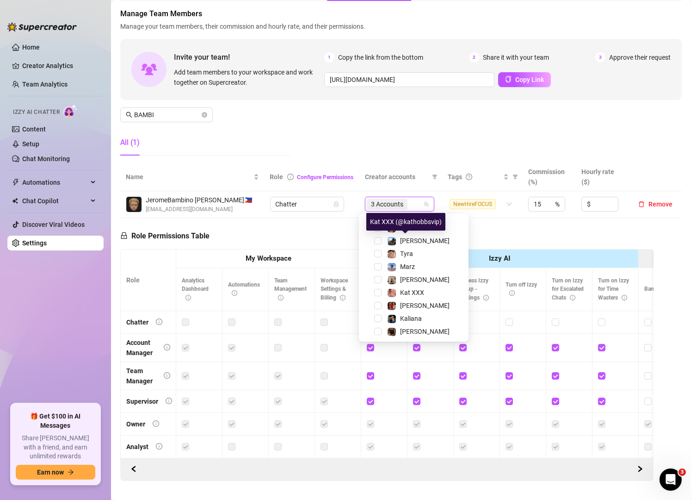
scroll to position [166, 0]
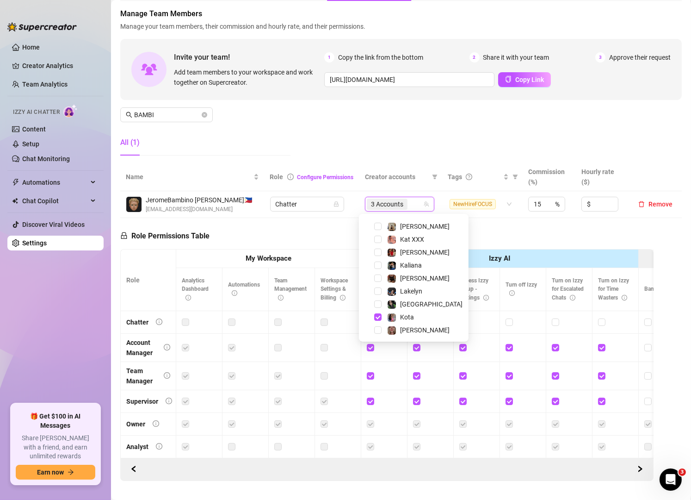
click at [390, 148] on div "Manage Team Members Manage your team members, their commission and hourly rate,…" at bounding box center [401, 85] width 562 height 155
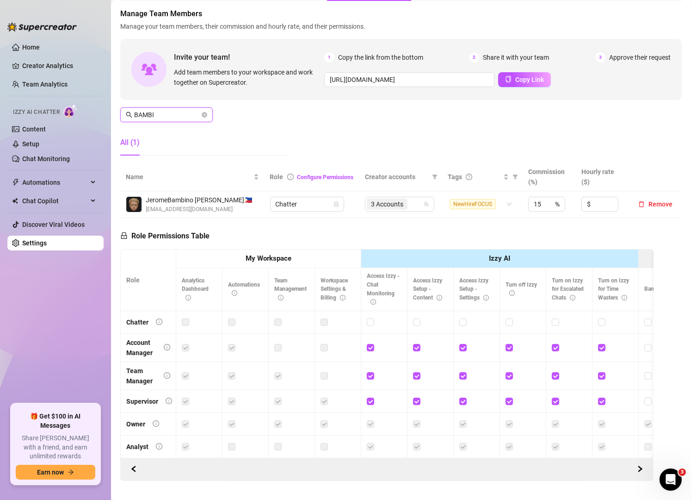
click at [184, 112] on input "BAMBI" at bounding box center [167, 115] width 66 height 10
click at [204, 112] on icon "close-circle" at bounding box center [205, 115] width 6 height 6
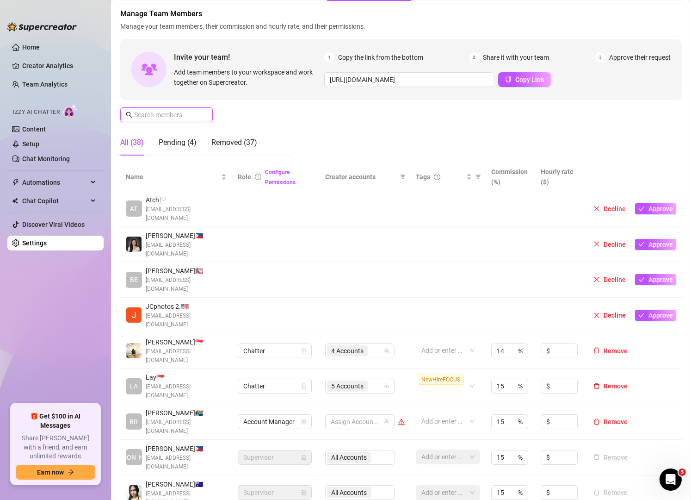
click at [178, 114] on input "text" at bounding box center [167, 115] width 66 height 10
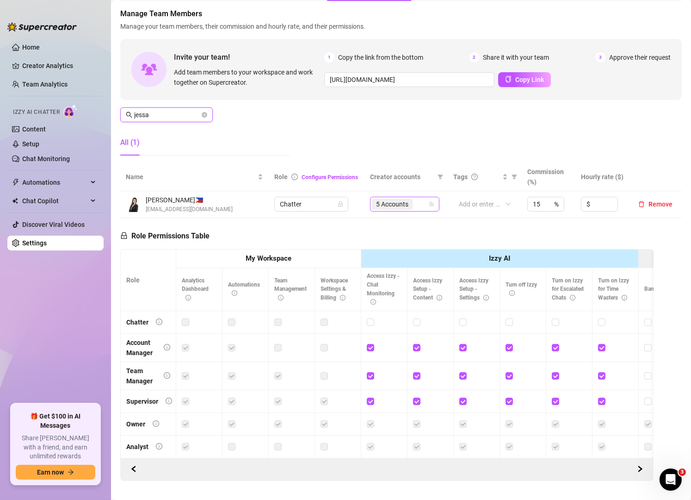
click at [414, 209] on div "5 Accounts" at bounding box center [400, 204] width 56 height 13
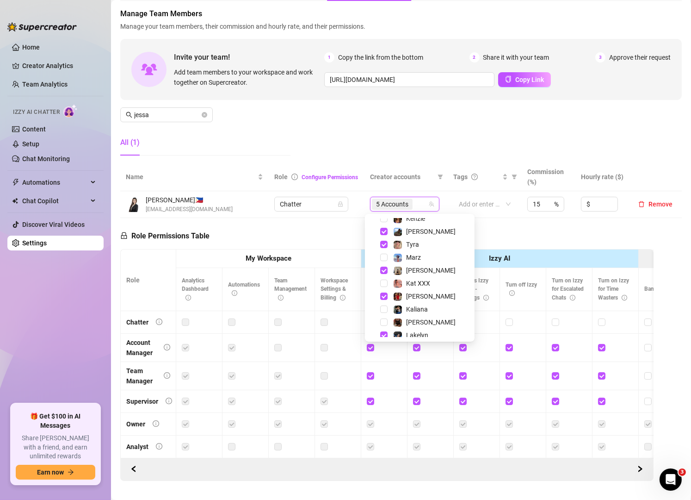
scroll to position [124, 0]
click at [409, 293] on span "[PERSON_NAME]" at bounding box center [431, 294] width 50 height 7
click at [414, 330] on span "Lakelyn" at bounding box center [417, 333] width 22 height 7
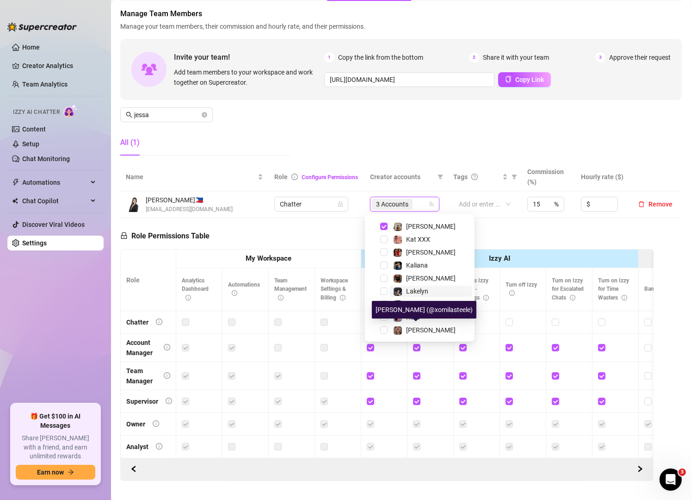
scroll to position [166, 0]
click at [330, 107] on div "Manage Team Members Manage your team members, their commission and hourly rate,…" at bounding box center [401, 85] width 562 height 155
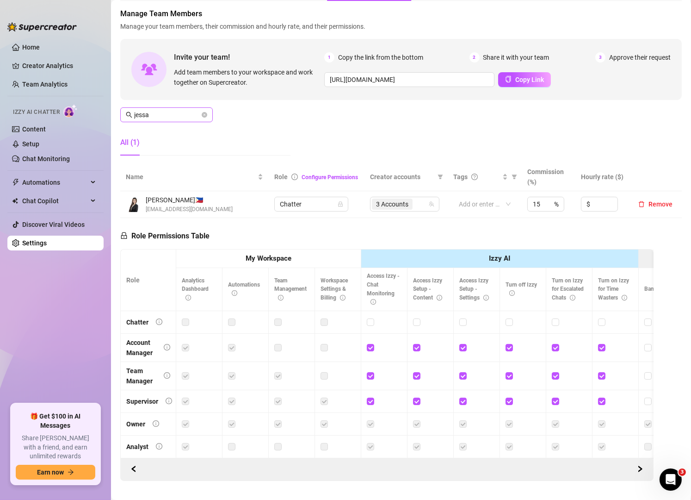
click at [187, 107] on span "jessa" at bounding box center [166, 114] width 93 height 15
drag, startPoint x: 187, startPoint y: 107, endPoint x: 186, endPoint y: 115, distance: 8.1
click at [186, 115] on span "jessa" at bounding box center [166, 114] width 93 height 15
click at [406, 205] on div "5 Accounts" at bounding box center [395, 204] width 56 height 13
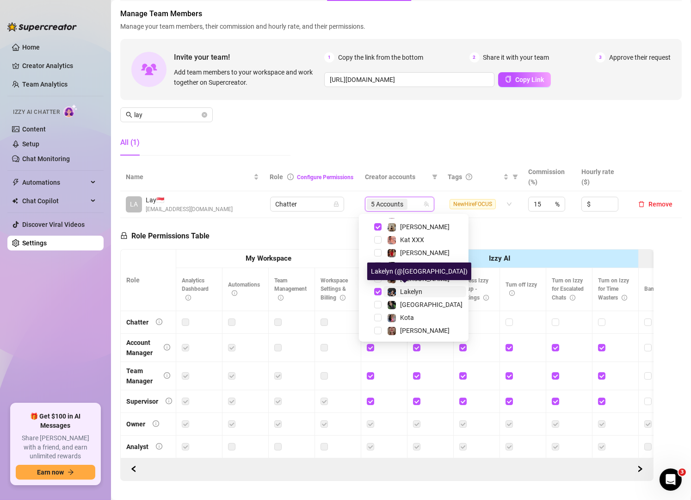
click at [409, 290] on span "Lakelyn" at bounding box center [411, 291] width 22 height 7
click at [418, 255] on span "[PERSON_NAME]" at bounding box center [425, 252] width 50 height 7
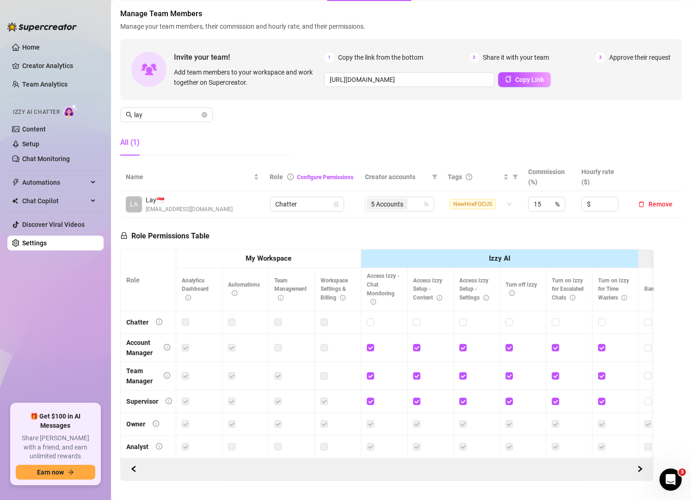
click at [282, 121] on div "Manage Team Members Manage your team members, their commission and hourly rate,…" at bounding box center [401, 85] width 562 height 155
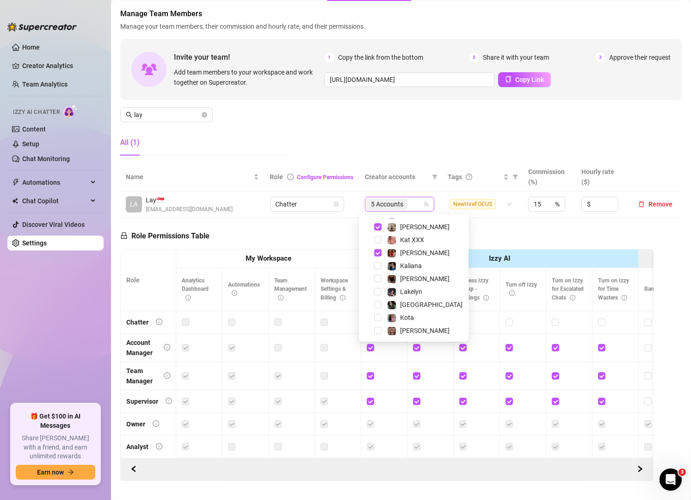
click at [409, 201] on div "5 Accounts" at bounding box center [395, 204] width 56 height 13
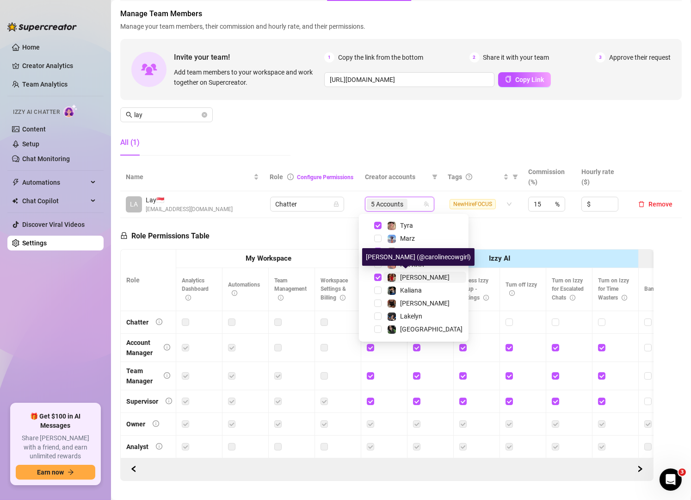
click at [407, 280] on span "[PERSON_NAME]" at bounding box center [425, 277] width 50 height 7
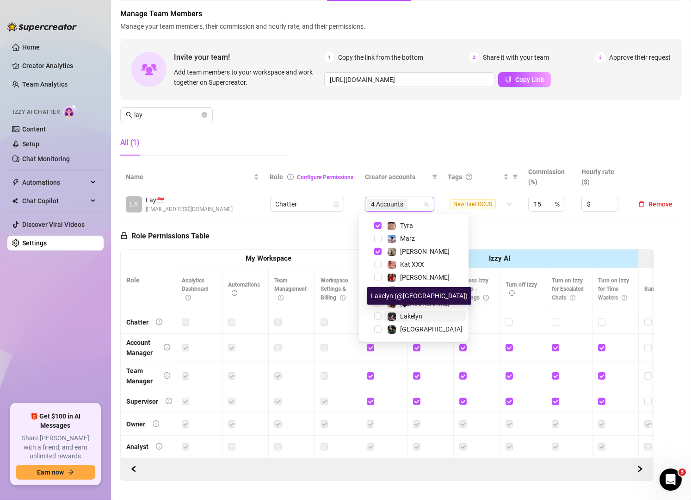
click at [408, 314] on span "Lakelyn" at bounding box center [411, 315] width 22 height 7
click at [372, 131] on div "Manage Team Members Manage your team members, their commission and hourly rate,…" at bounding box center [401, 85] width 562 height 155
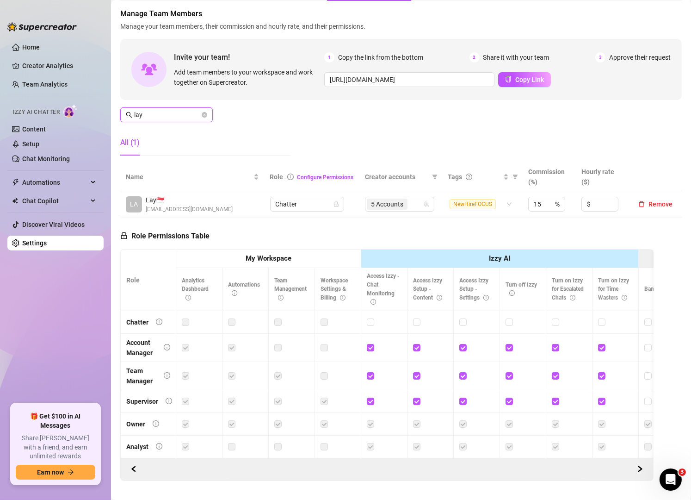
click at [156, 113] on input "lay" at bounding box center [167, 115] width 66 height 10
click at [409, 202] on div "6 Accounts" at bounding box center [393, 204] width 43 height 13
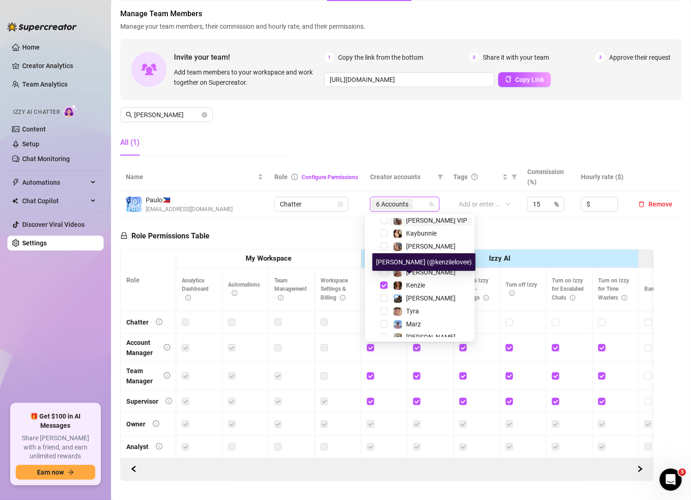
scroll to position [37, 0]
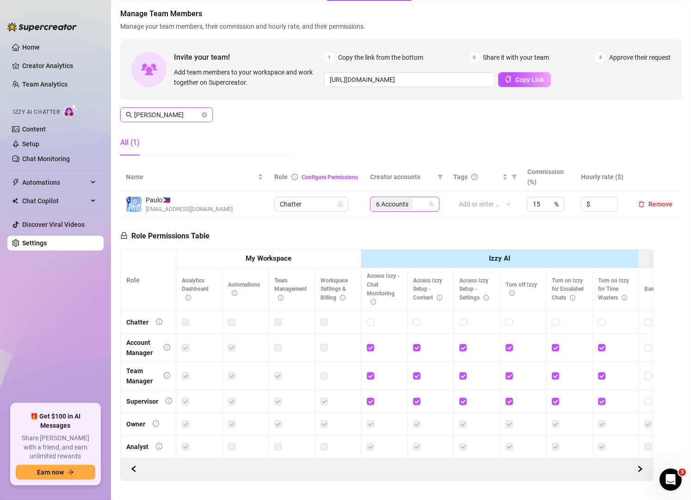
click at [179, 111] on input "paul" at bounding box center [167, 115] width 66 height 10
click at [412, 204] on div "4 Accounts" at bounding box center [395, 204] width 56 height 13
type input "camil"
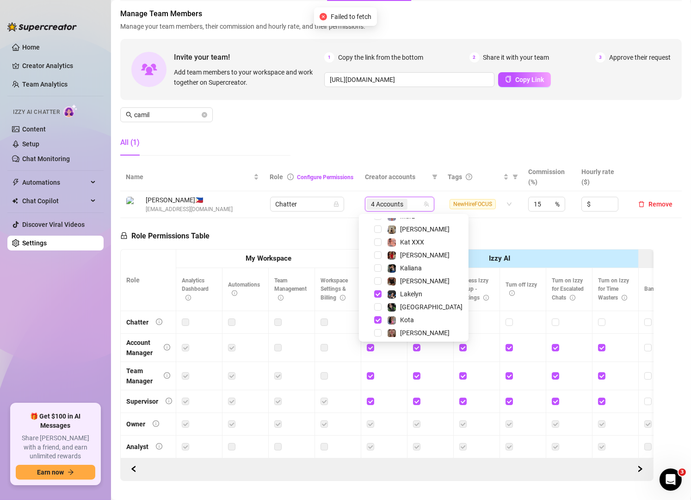
scroll to position [164, 0]
click at [412, 291] on span "Lakelyn" at bounding box center [411, 293] width 22 height 7
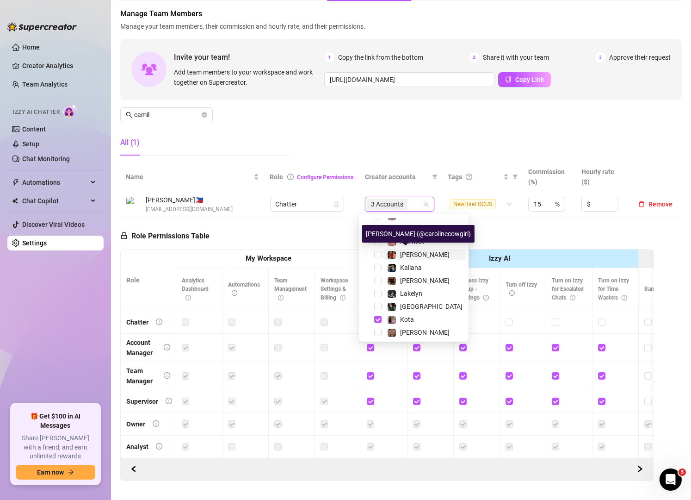
click at [406, 258] on div "[PERSON_NAME]" at bounding box center [425, 254] width 50 height 11
click at [437, 155] on div "Manage Team Members Manage your team members, their commission and hourly rate,…" at bounding box center [401, 85] width 562 height 155
